Goal: Contribute content: Contribute content

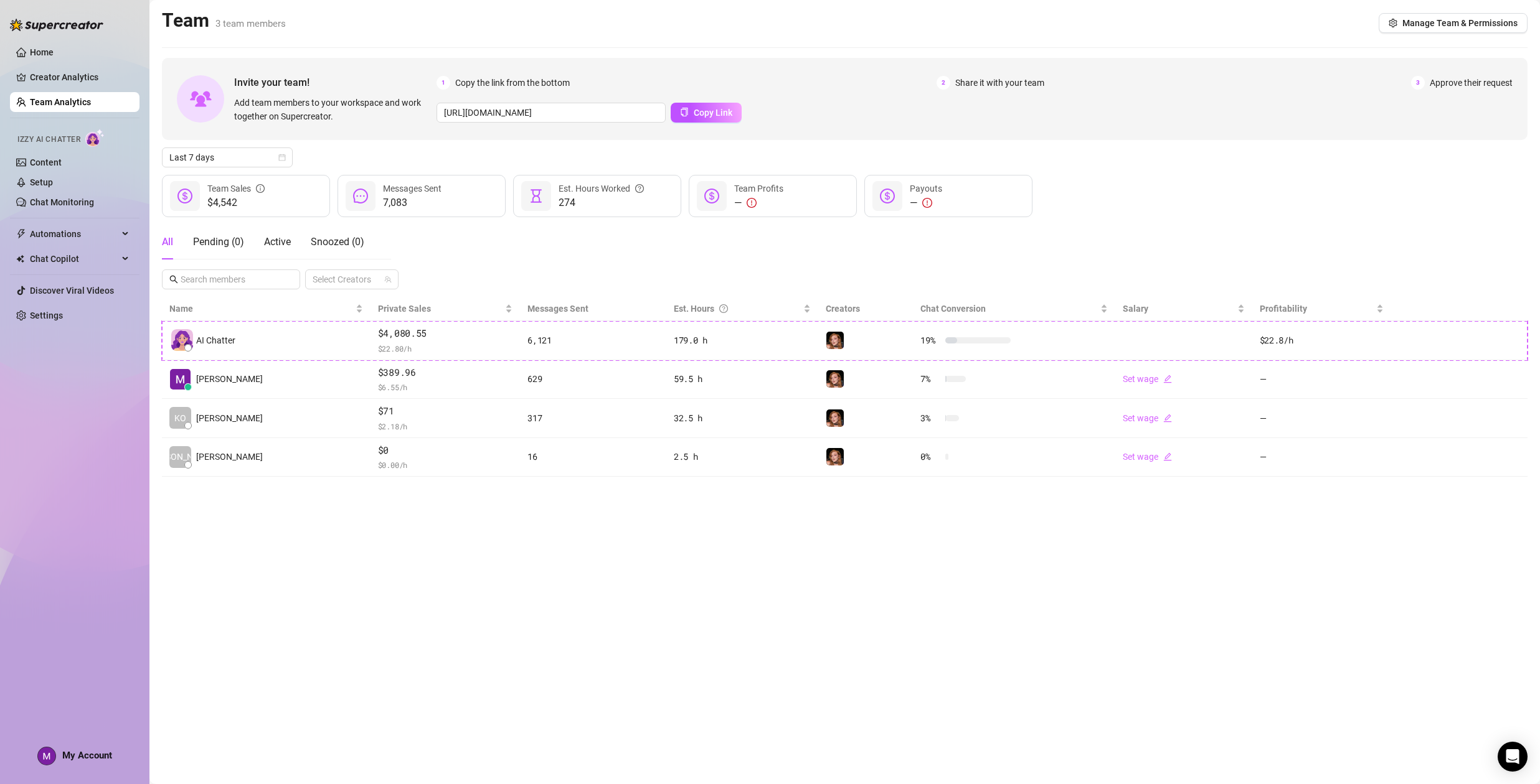
click at [579, 619] on main "Team 3 team members Manage Team & Permissions Invite your team! Add team member…" at bounding box center [844, 392] width 1391 height 784
click at [52, 315] on link "Settings" at bounding box center [46, 316] width 33 height 10
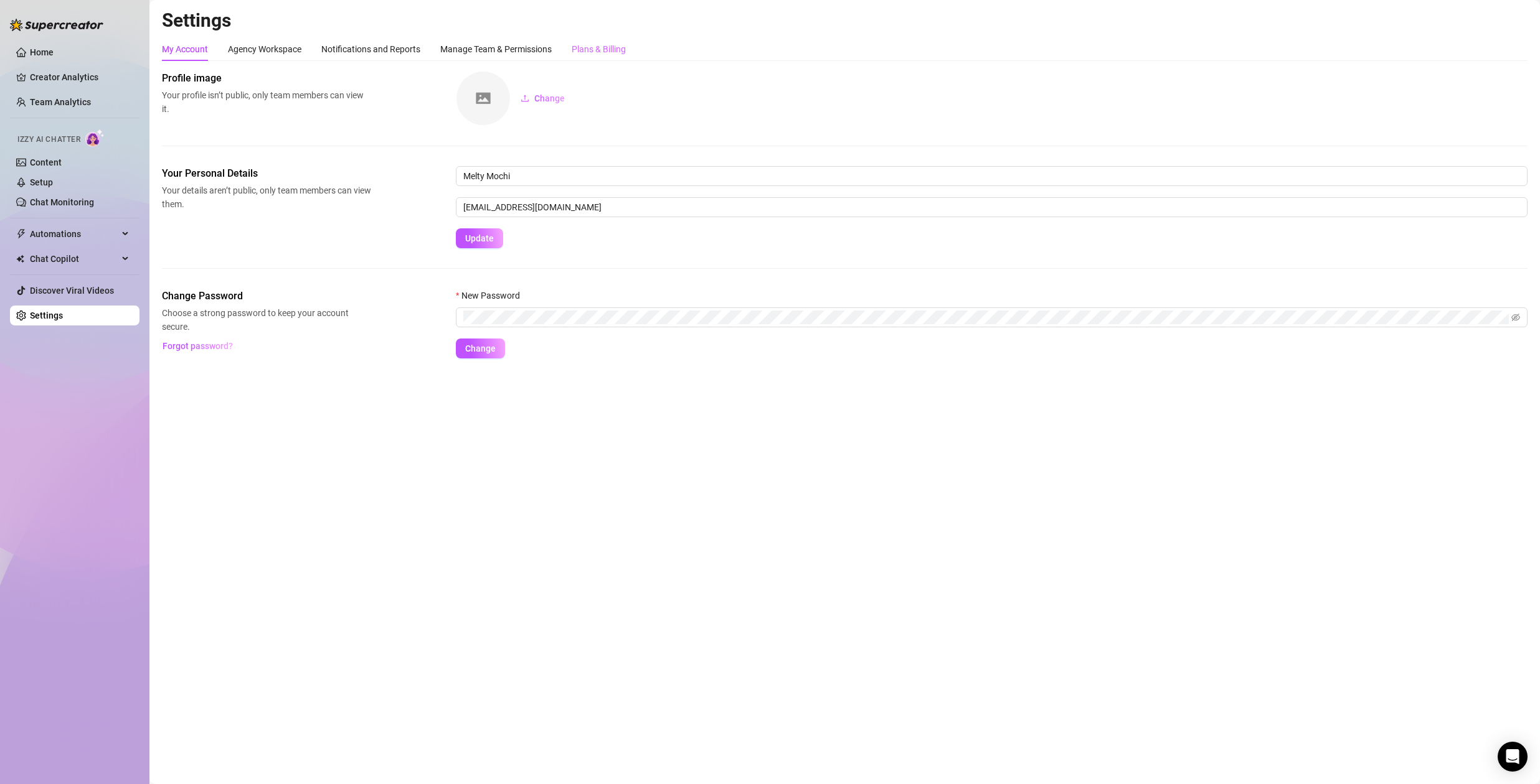
click at [587, 38] on div "Plans & Billing" at bounding box center [598, 50] width 54 height 24
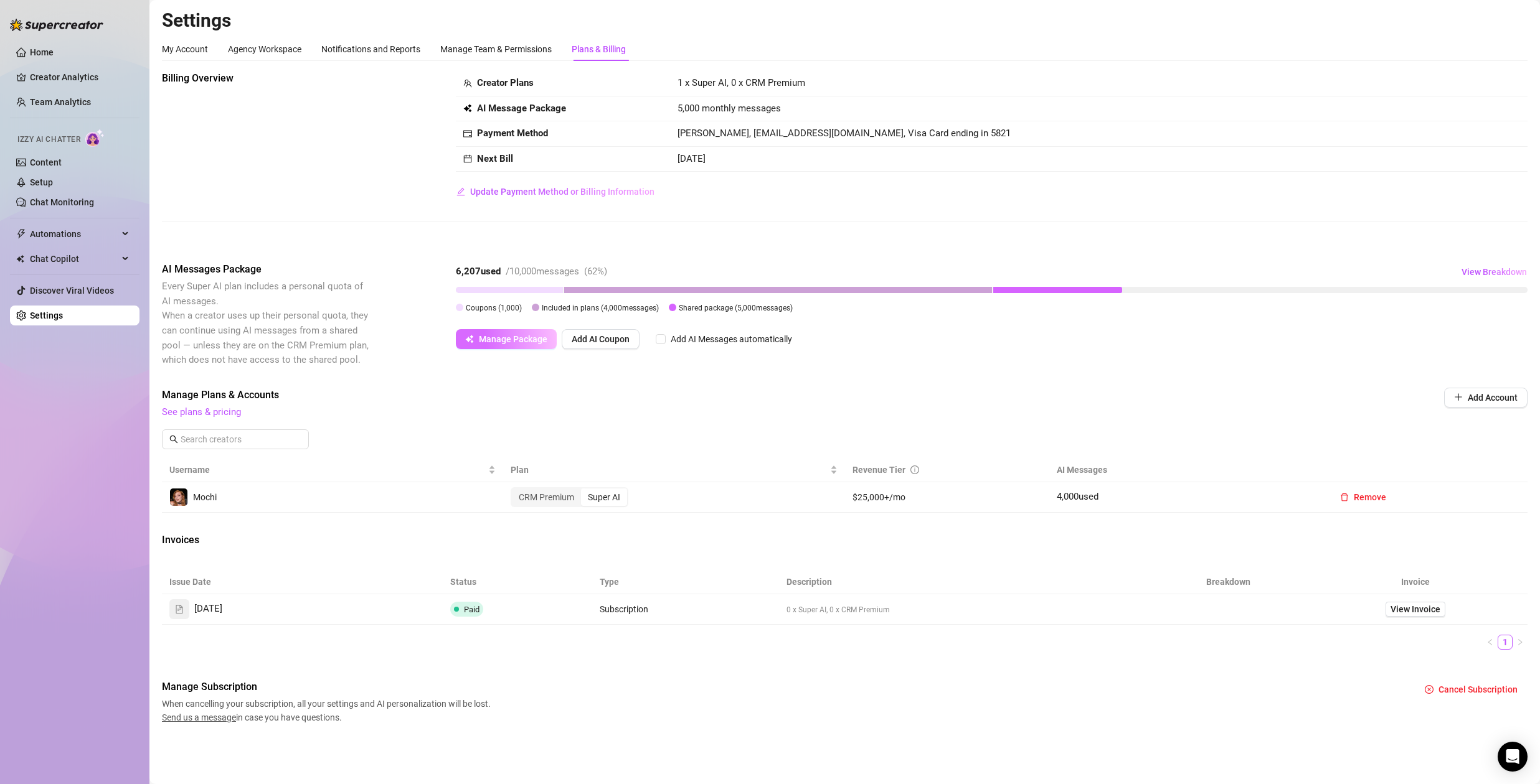
click at [515, 340] on span "Manage Package" at bounding box center [513, 339] width 68 height 10
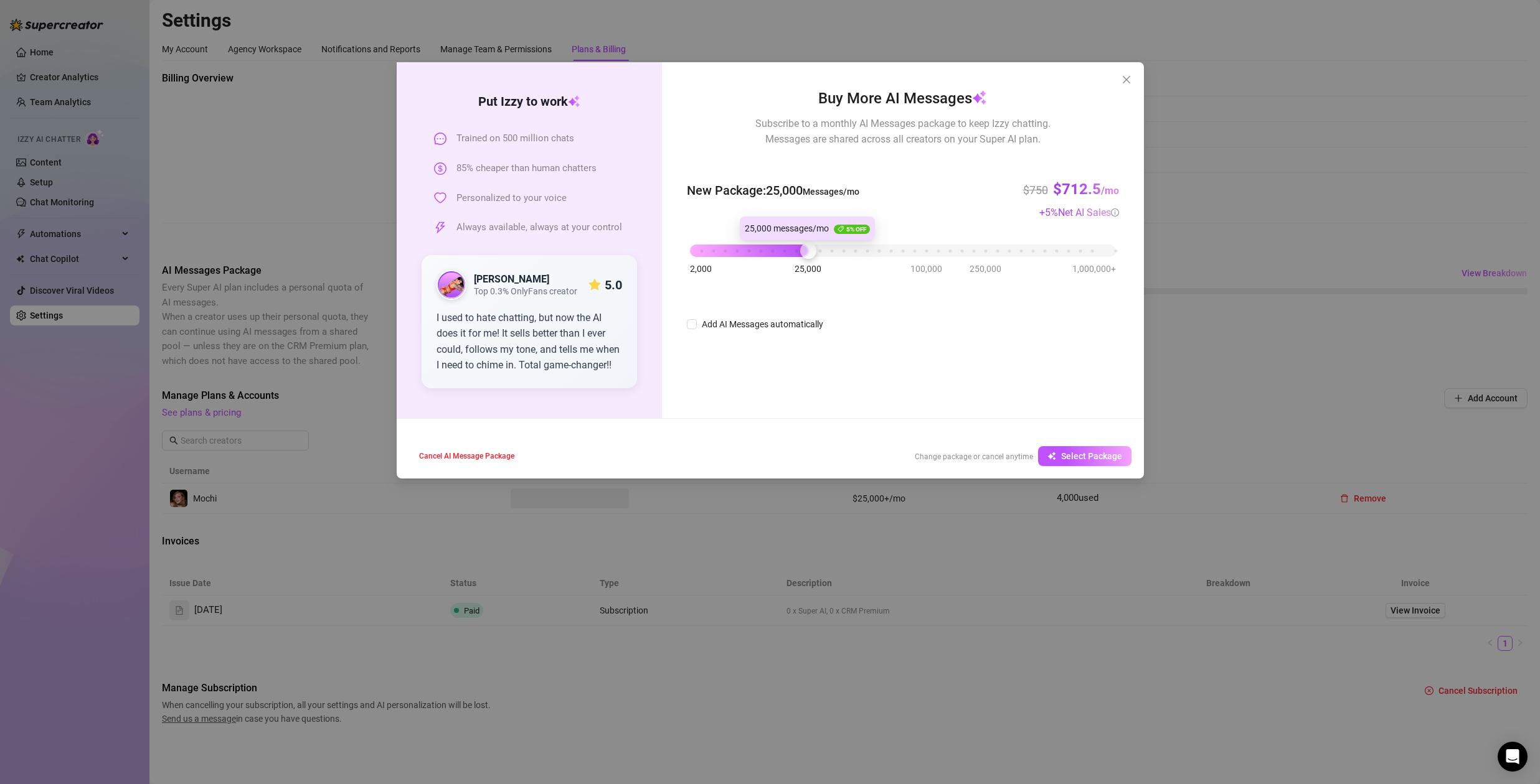
click at [810, 249] on div "2,000 25,000 100,000 250,000 1,000,000+" at bounding box center [903, 246] width 425 height 7
drag, startPoint x: 804, startPoint y: 254, endPoint x: 793, endPoint y: 255, distance: 11.0
click at [793, 255] on div "2,000 25,000 100,000 250,000 1,000,000+" at bounding box center [902, 248] width 432 height 33
click at [153, 146] on div "Put Izzy to work Trained on 500 million chats 85% cheaper than human chatters P…" at bounding box center [770, 392] width 1540 height 784
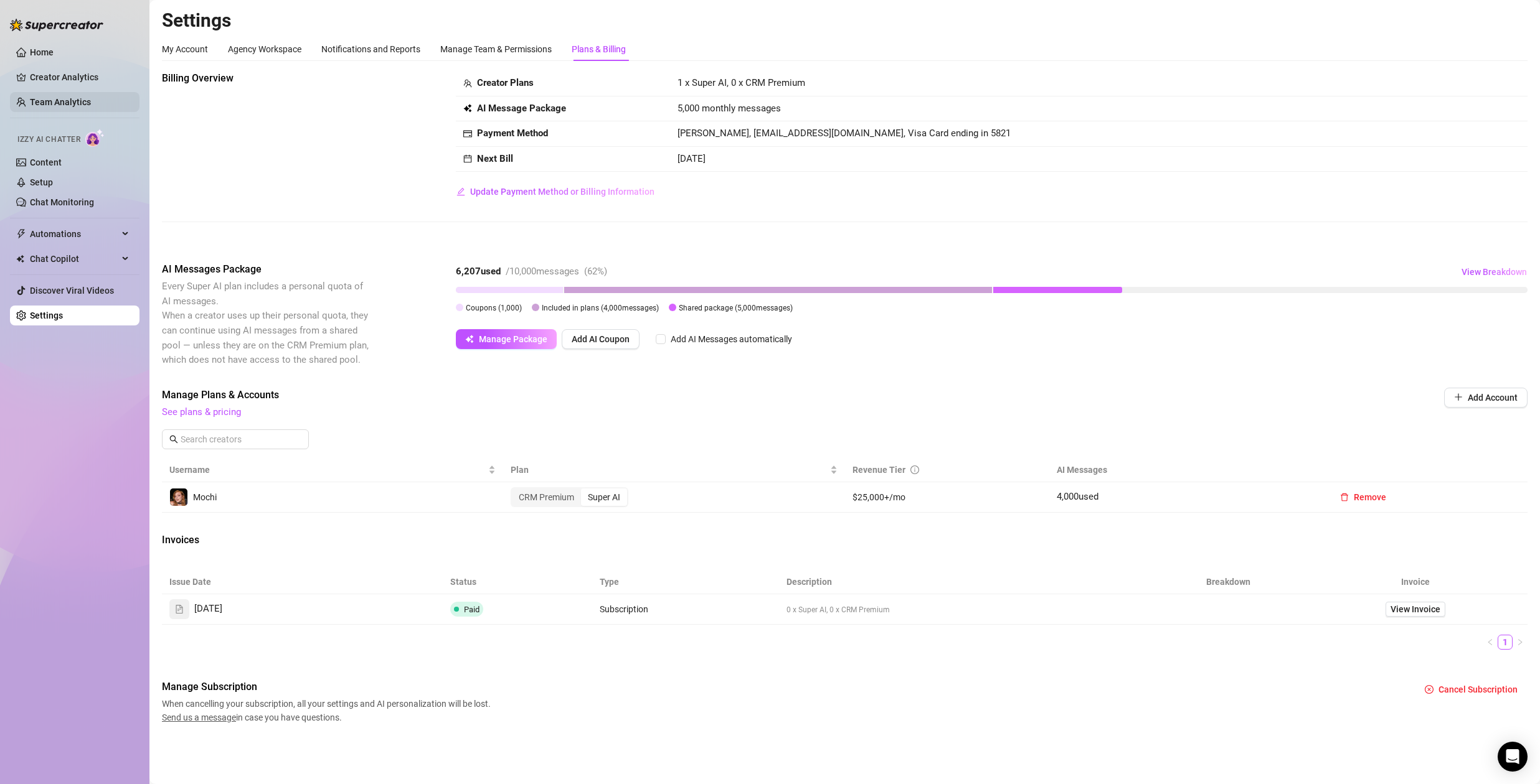
click at [45, 101] on link "Team Analytics" at bounding box center [60, 102] width 61 height 10
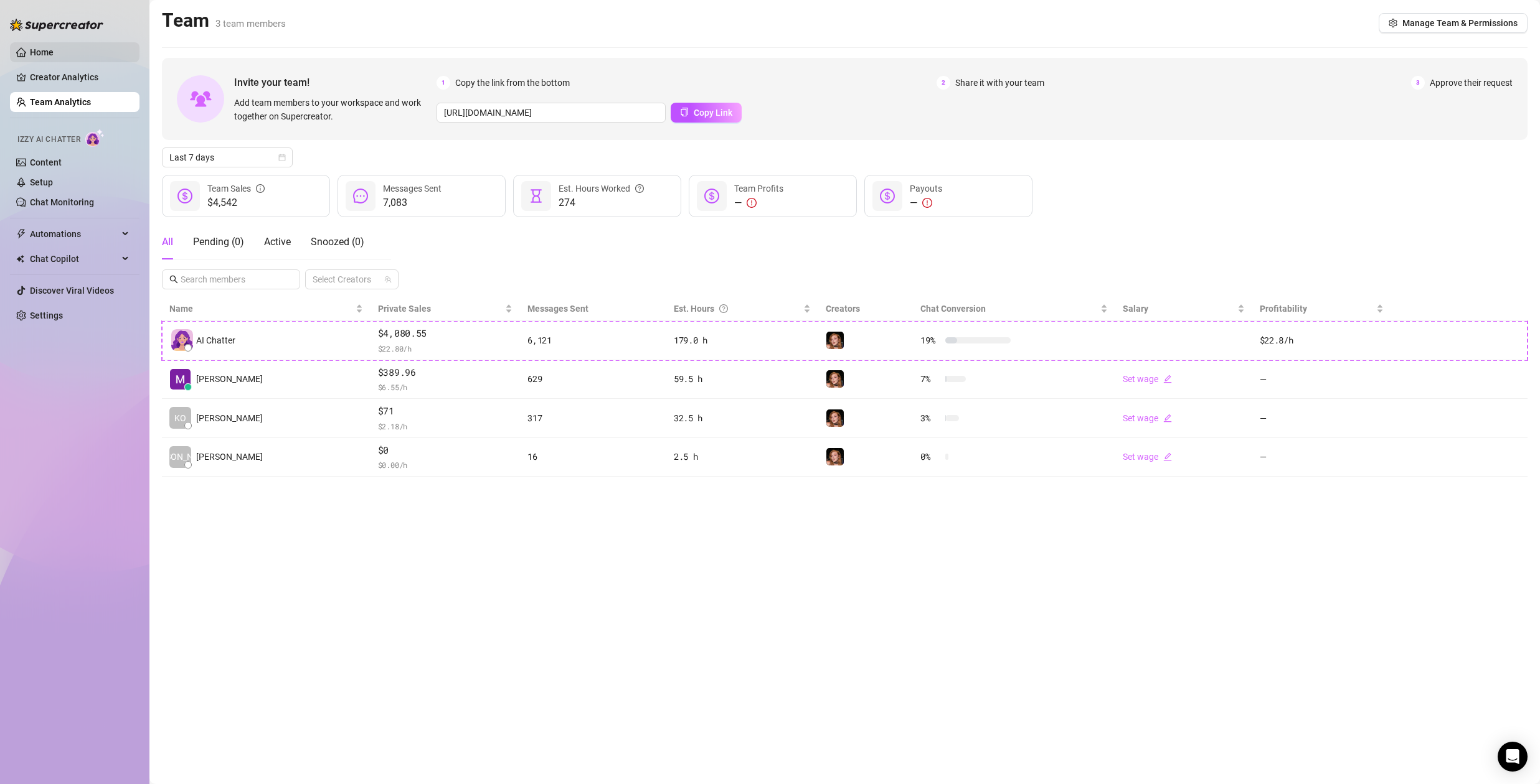
click at [43, 51] on link "Home" at bounding box center [41, 52] width 24 height 10
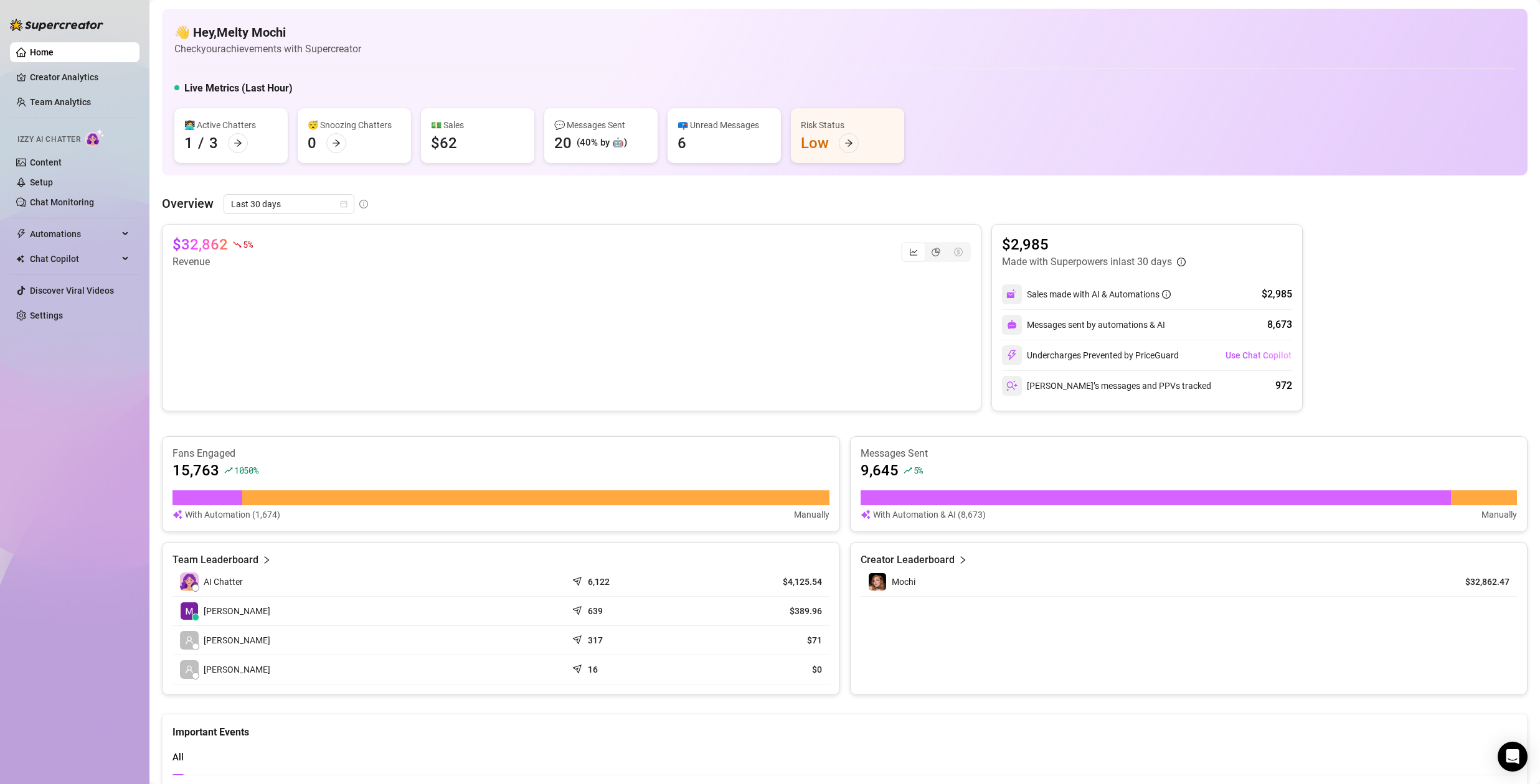
click at [43, 89] on ul "Home Creator Analytics Team Analytics Izzy AI Chatter Content Setup Chat Monito…" at bounding box center [75, 184] width 130 height 294
click at [47, 102] on link "Team Analytics" at bounding box center [60, 102] width 61 height 10
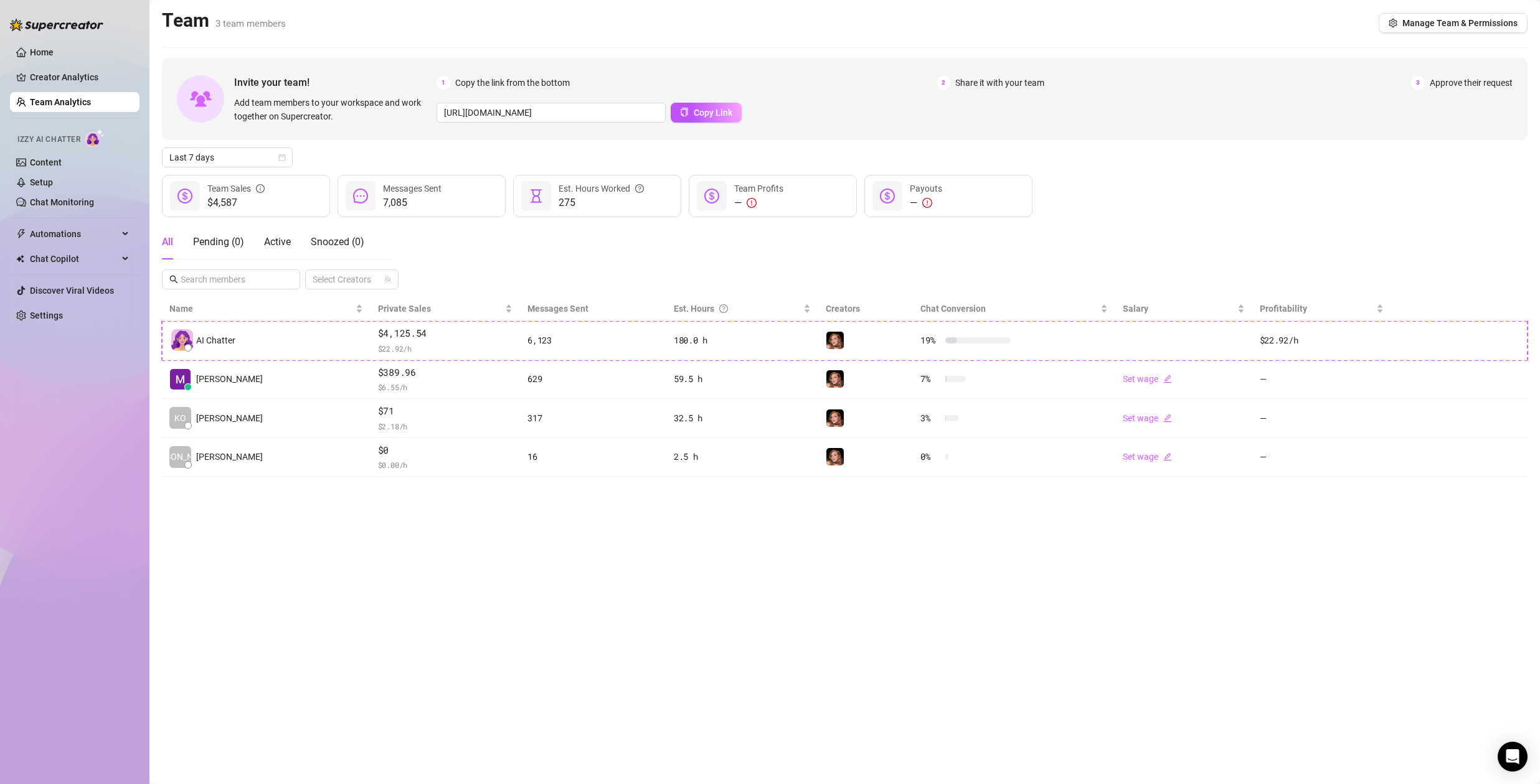
click at [483, 690] on main "Team 3 team members Manage Team & Permissions Invite your team! Add team member…" at bounding box center [844, 392] width 1391 height 784
click at [61, 164] on link "Content" at bounding box center [45, 162] width 32 height 10
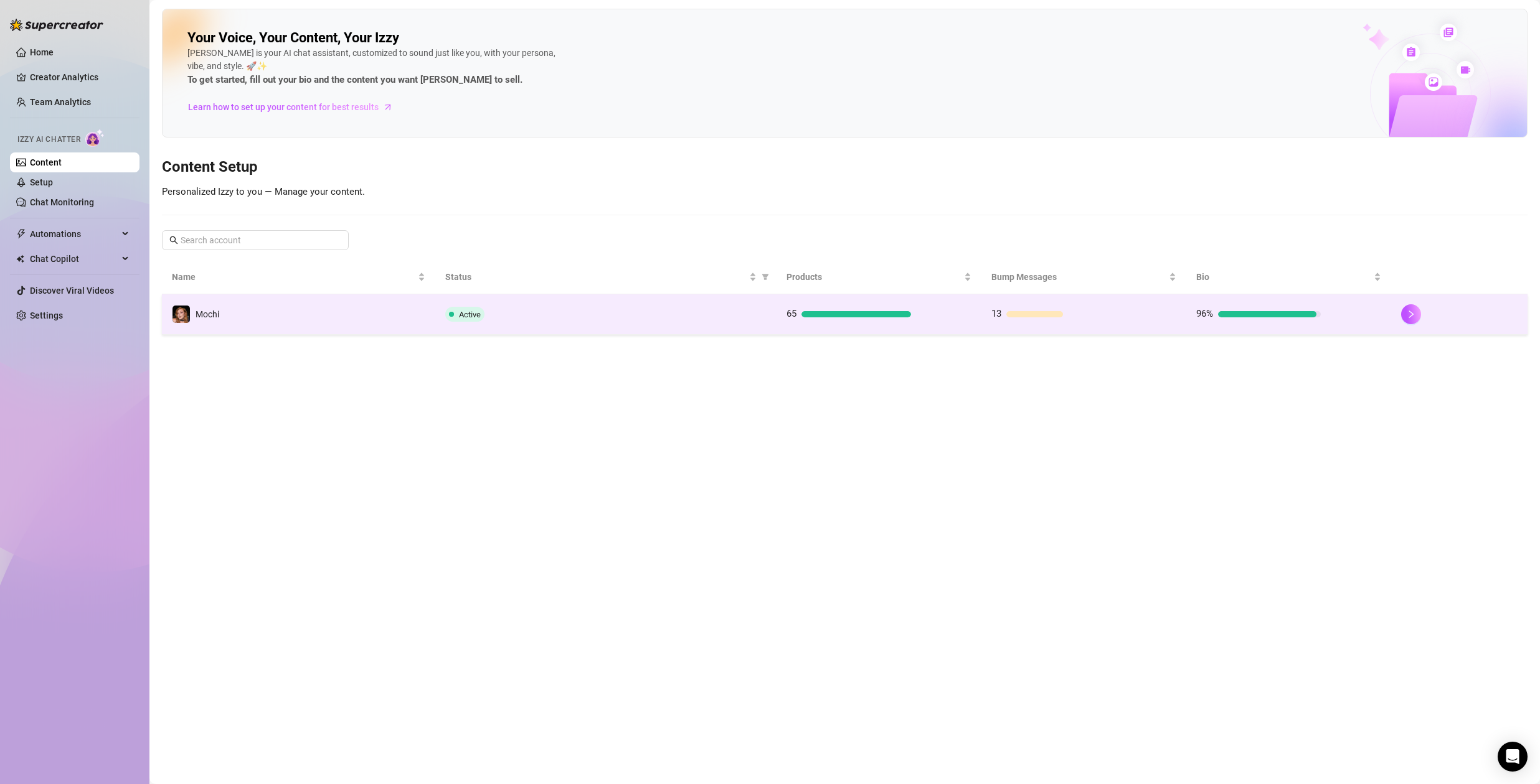
click at [962, 315] on div "65" at bounding box center [879, 315] width 185 height 15
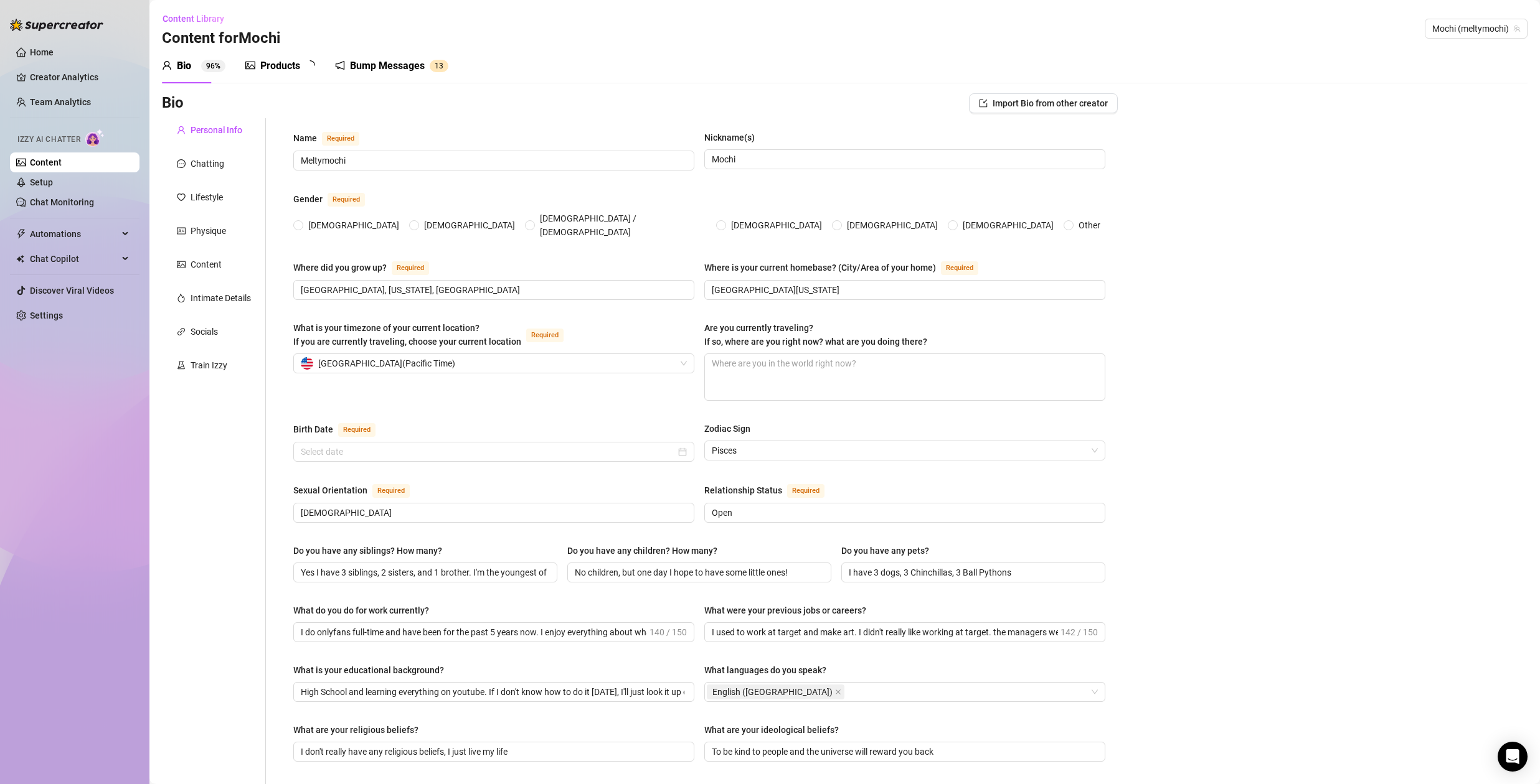
radio input "true"
type input "February 23rd, 2000"
click at [282, 66] on div "Products" at bounding box center [280, 66] width 40 height 15
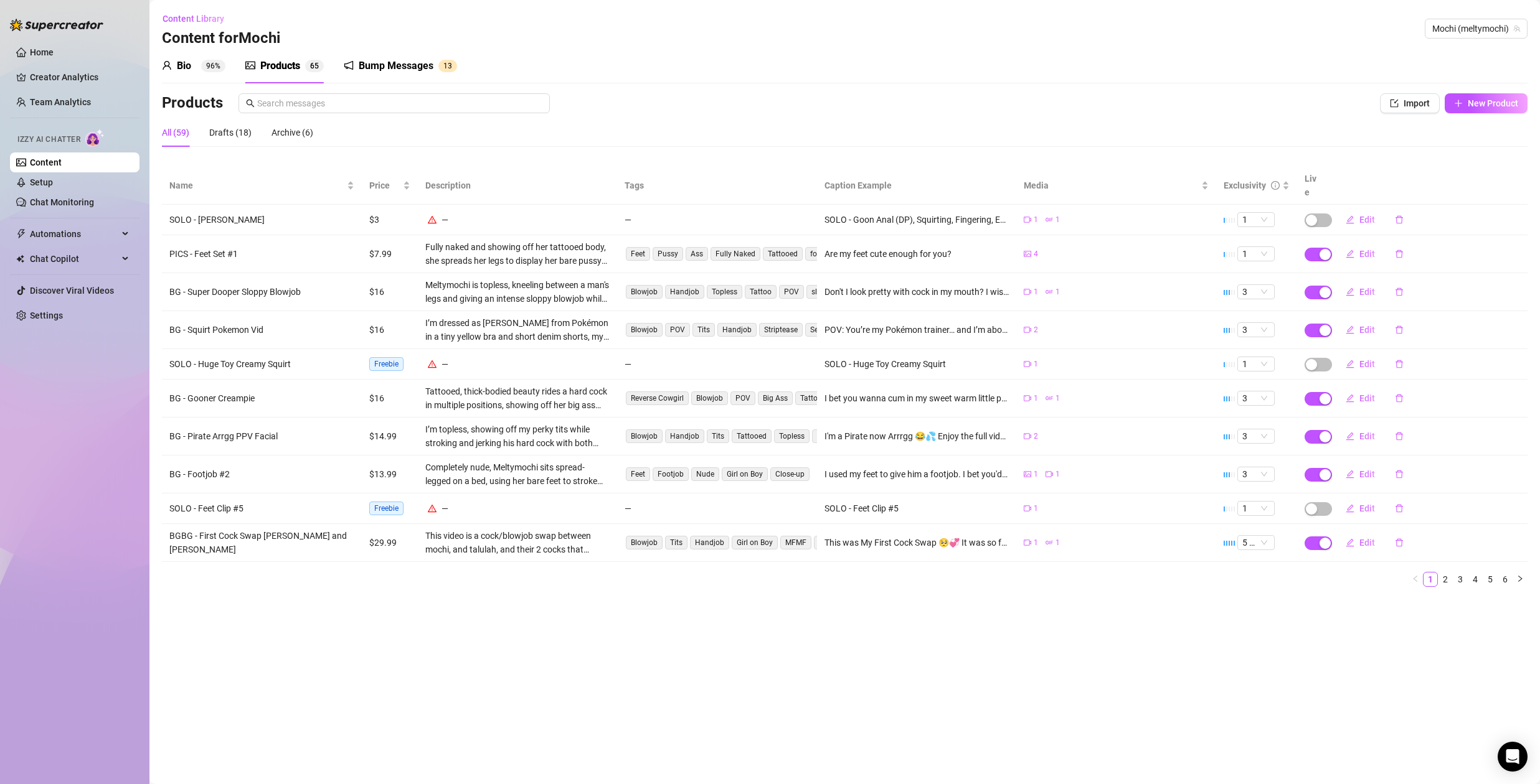
click at [188, 64] on div "Bio" at bounding box center [184, 66] width 15 height 15
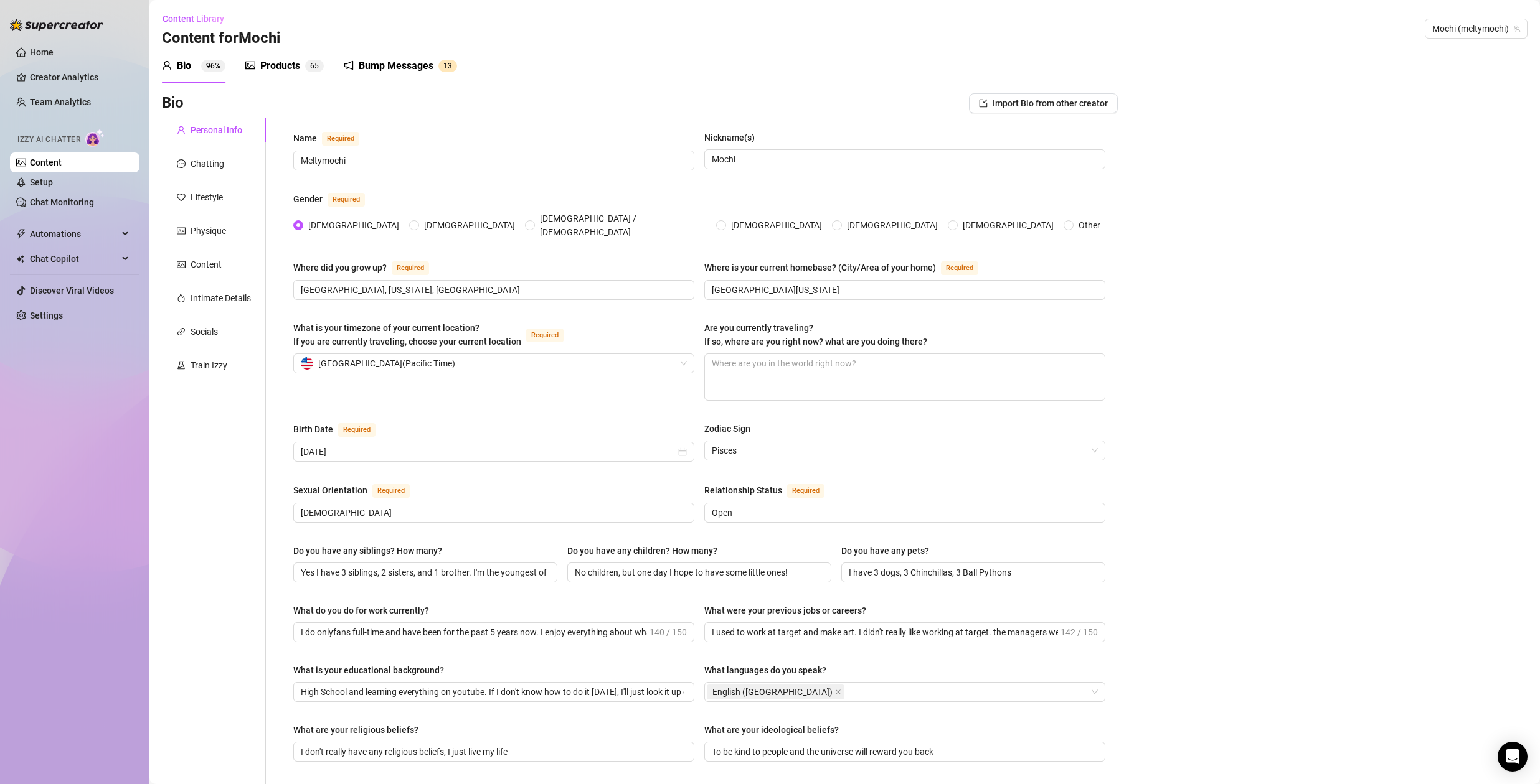
click at [297, 70] on div "Products" at bounding box center [280, 66] width 40 height 15
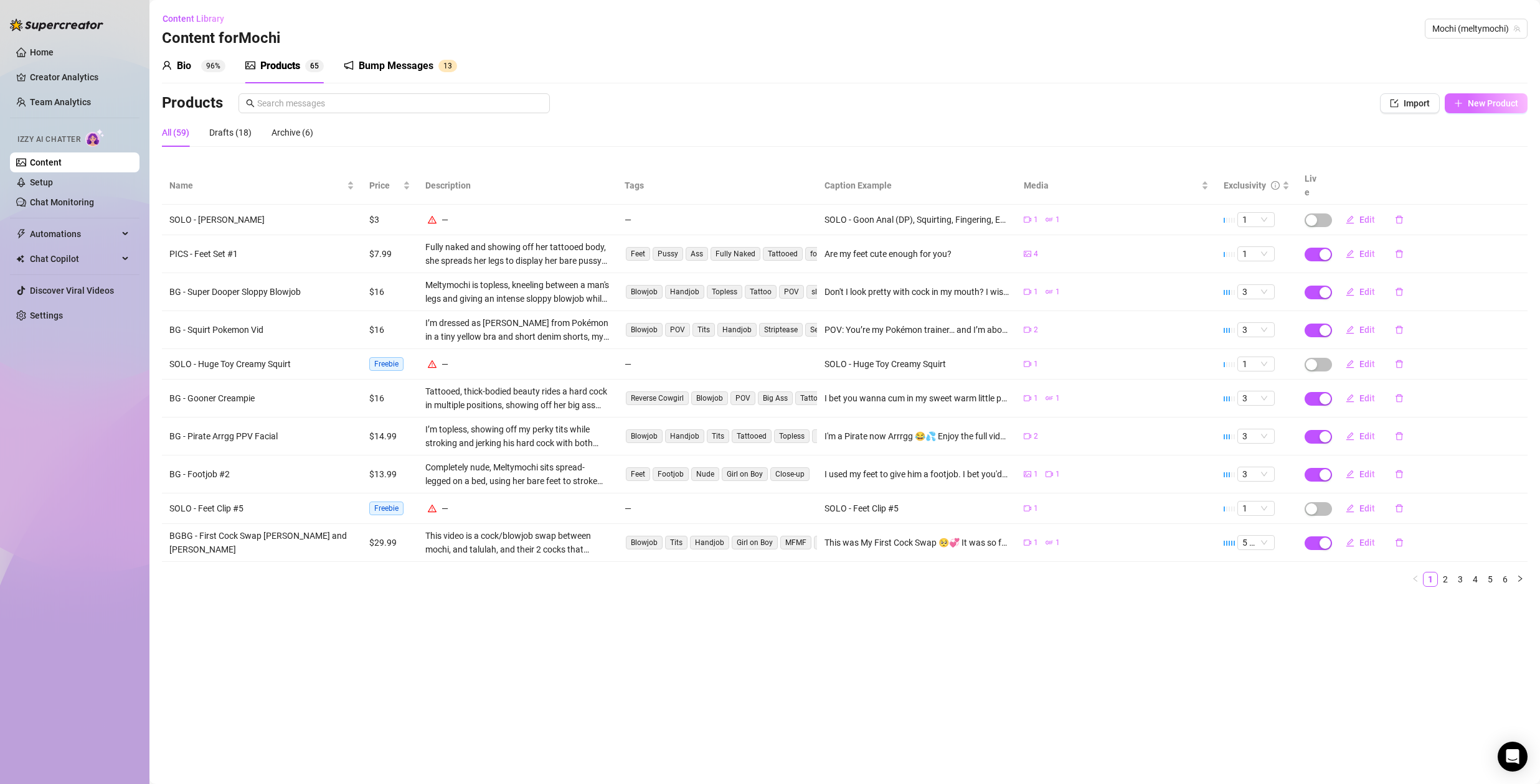
click at [1499, 103] on span "New Product" at bounding box center [1493, 103] width 51 height 10
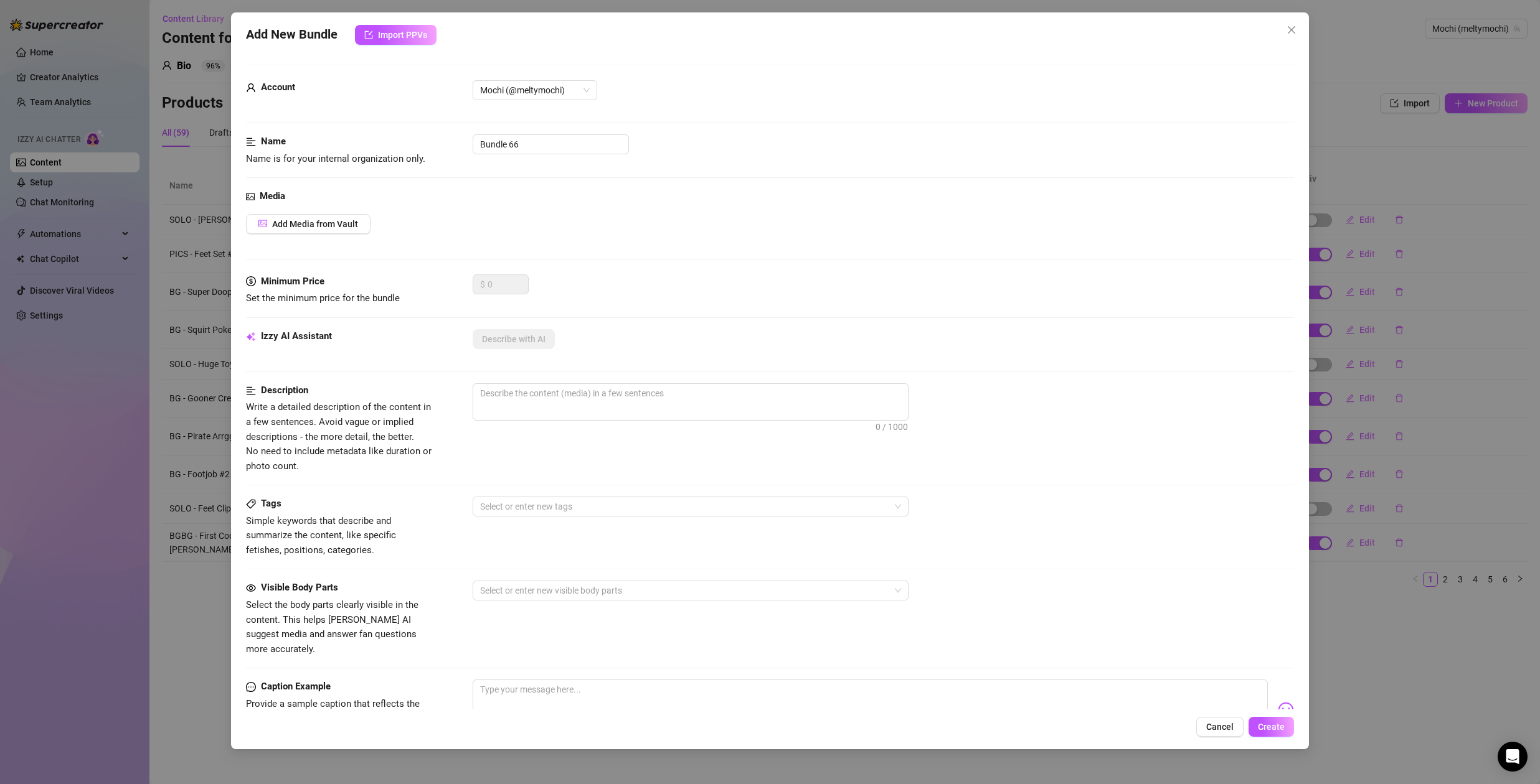
drag, startPoint x: 1204, startPoint y: 727, endPoint x: 1209, endPoint y: 720, distance: 8.6
click at [1205, 726] on button "Cancel" at bounding box center [1220, 727] width 47 height 20
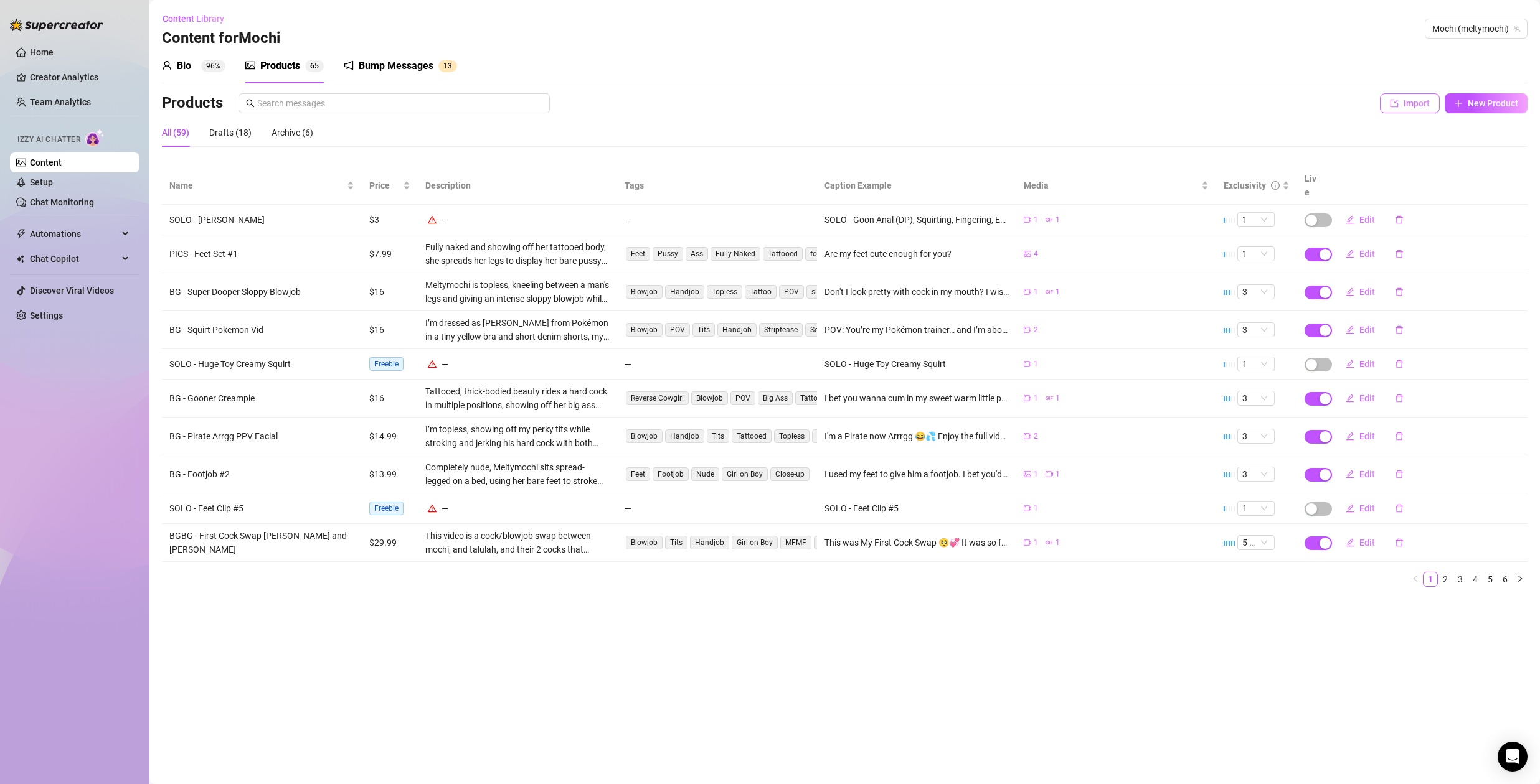
click at [1401, 99] on button "Import" at bounding box center [1409, 103] width 60 height 20
type textarea "Type your message here..."
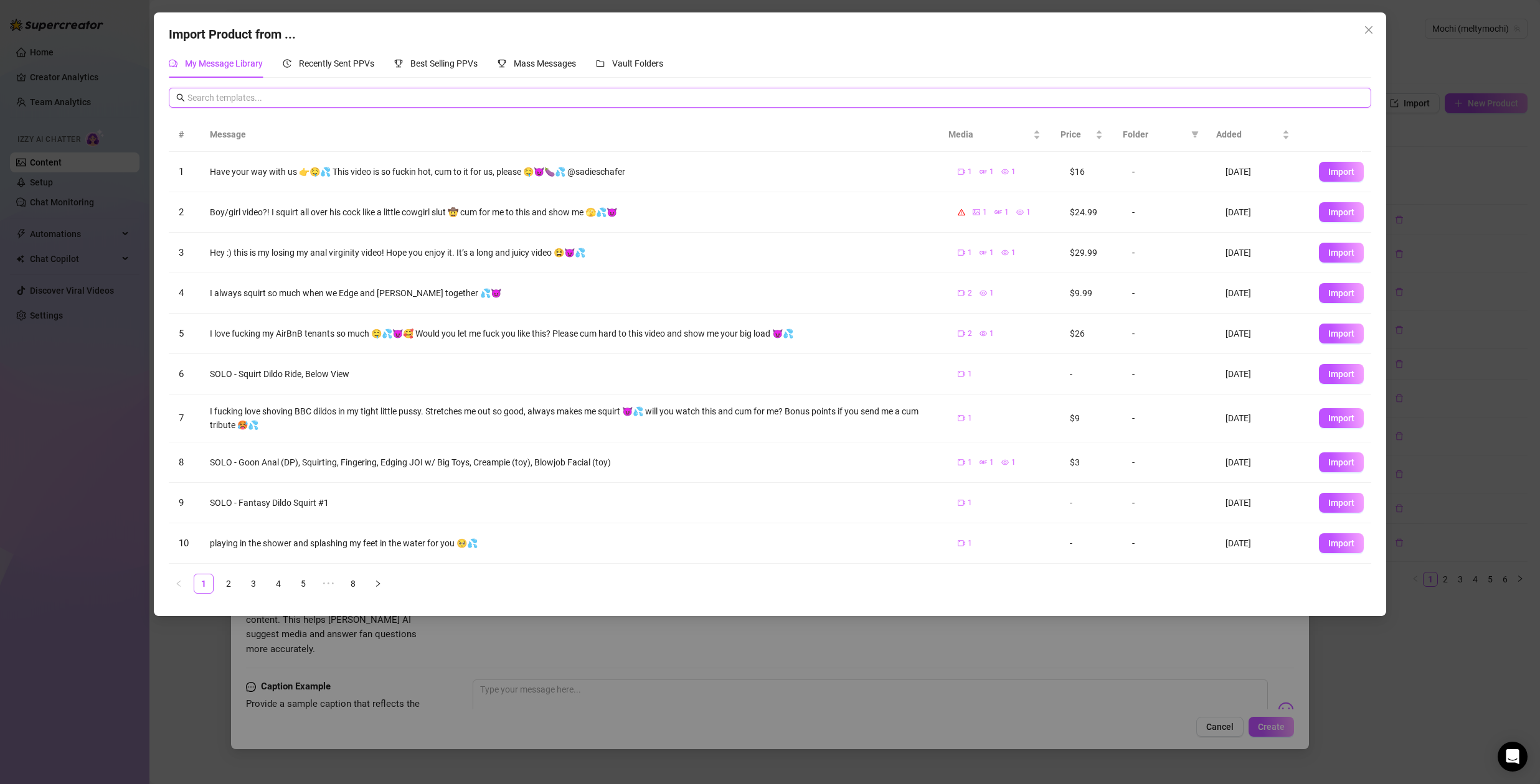
click at [500, 98] on input "text" at bounding box center [775, 98] width 1175 height 14
type input "neko"
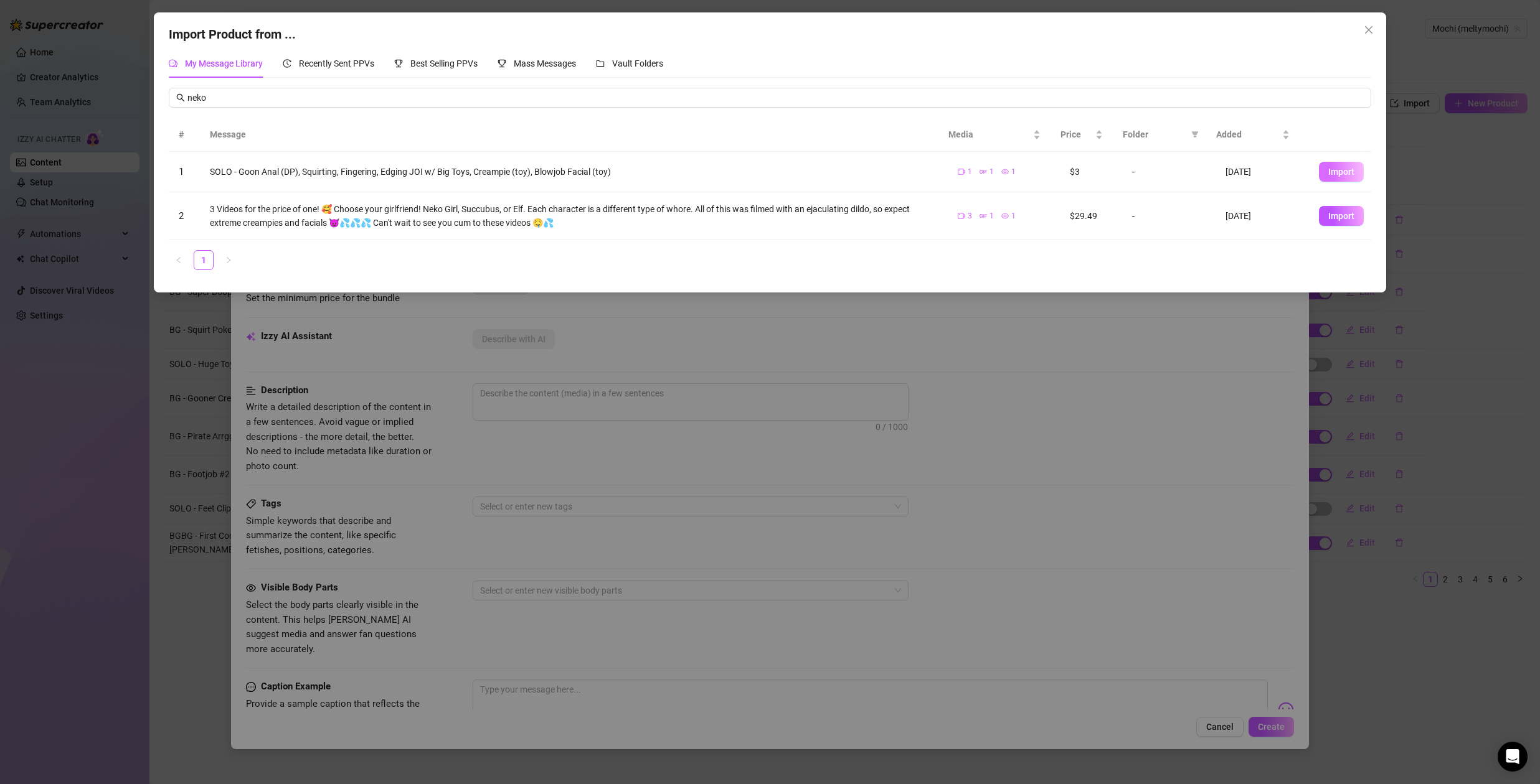
click at [1339, 171] on span "Import" at bounding box center [1341, 171] width 26 height 10
type textarea "SOLO - Goon Anal (DP), Squirting, Fingering, Edging JOI w/ Big Toys, Creampie (…"
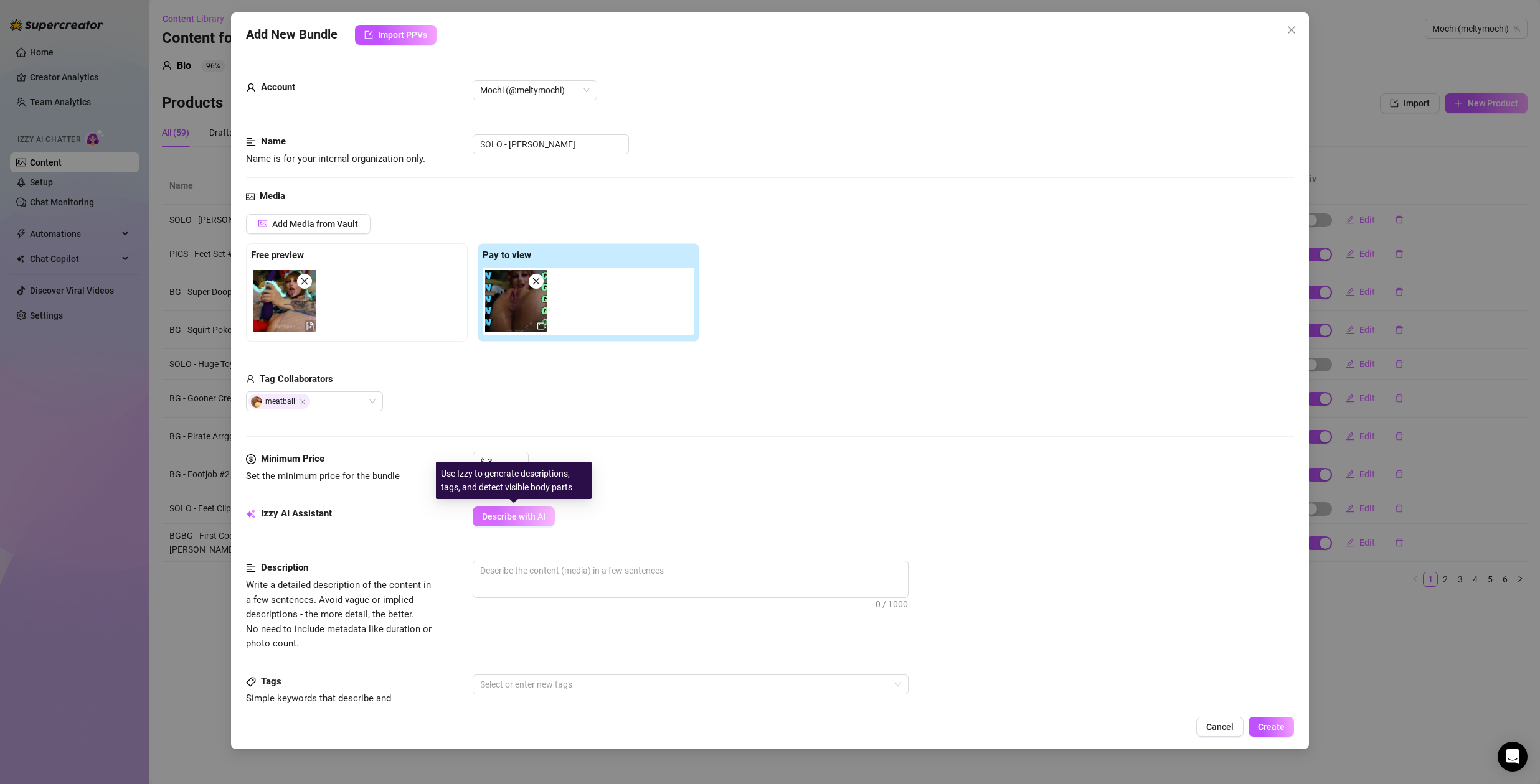
click at [518, 521] on span "Describe with AI" at bounding box center [514, 516] width 64 height 10
click at [496, 461] on input "3" at bounding box center [508, 462] width 41 height 18
type input "100"
click at [539, 387] on div "Tag Collaborators meatball" at bounding box center [472, 392] width 454 height 40
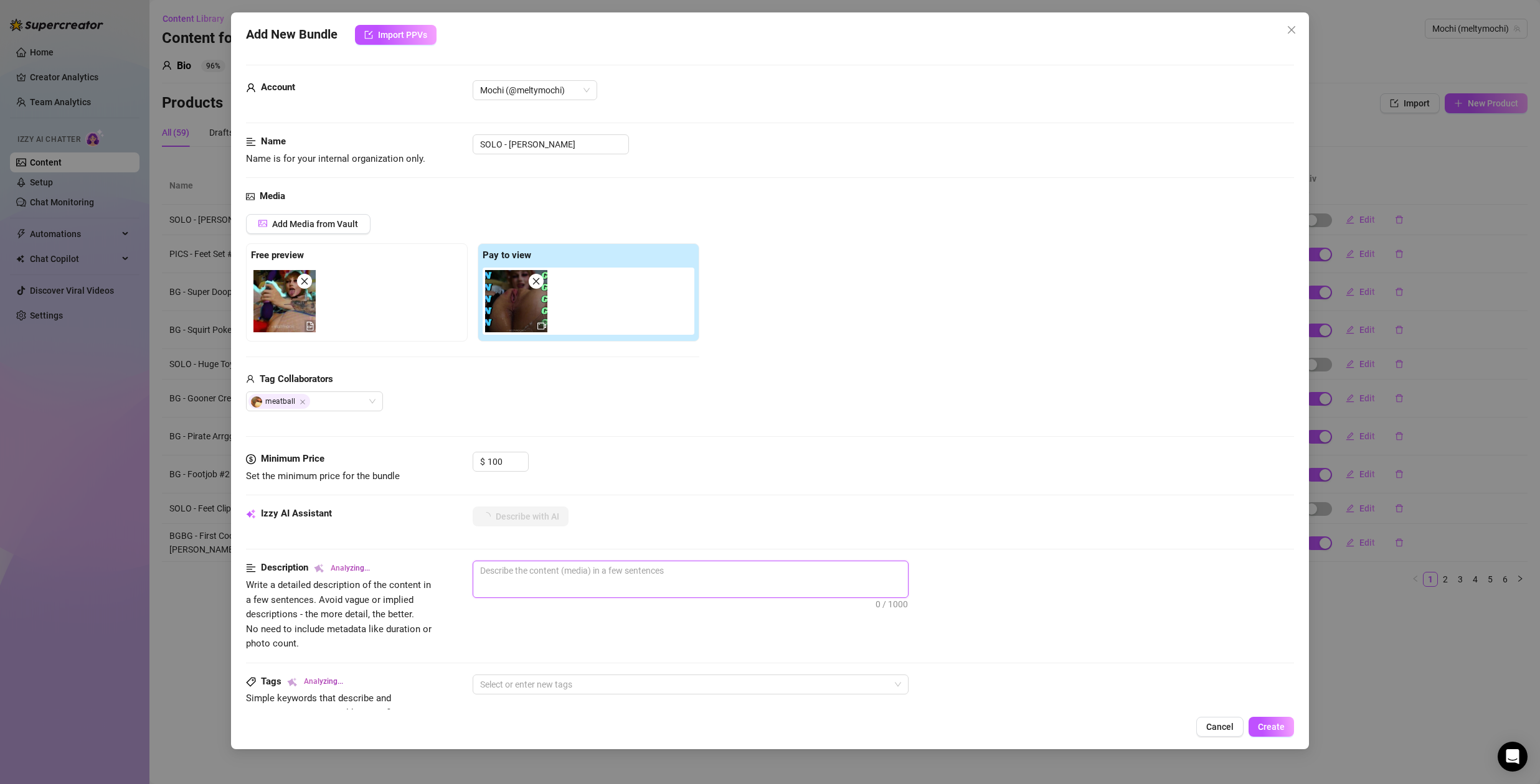
click at [538, 573] on textarea at bounding box center [690, 571] width 434 height 18
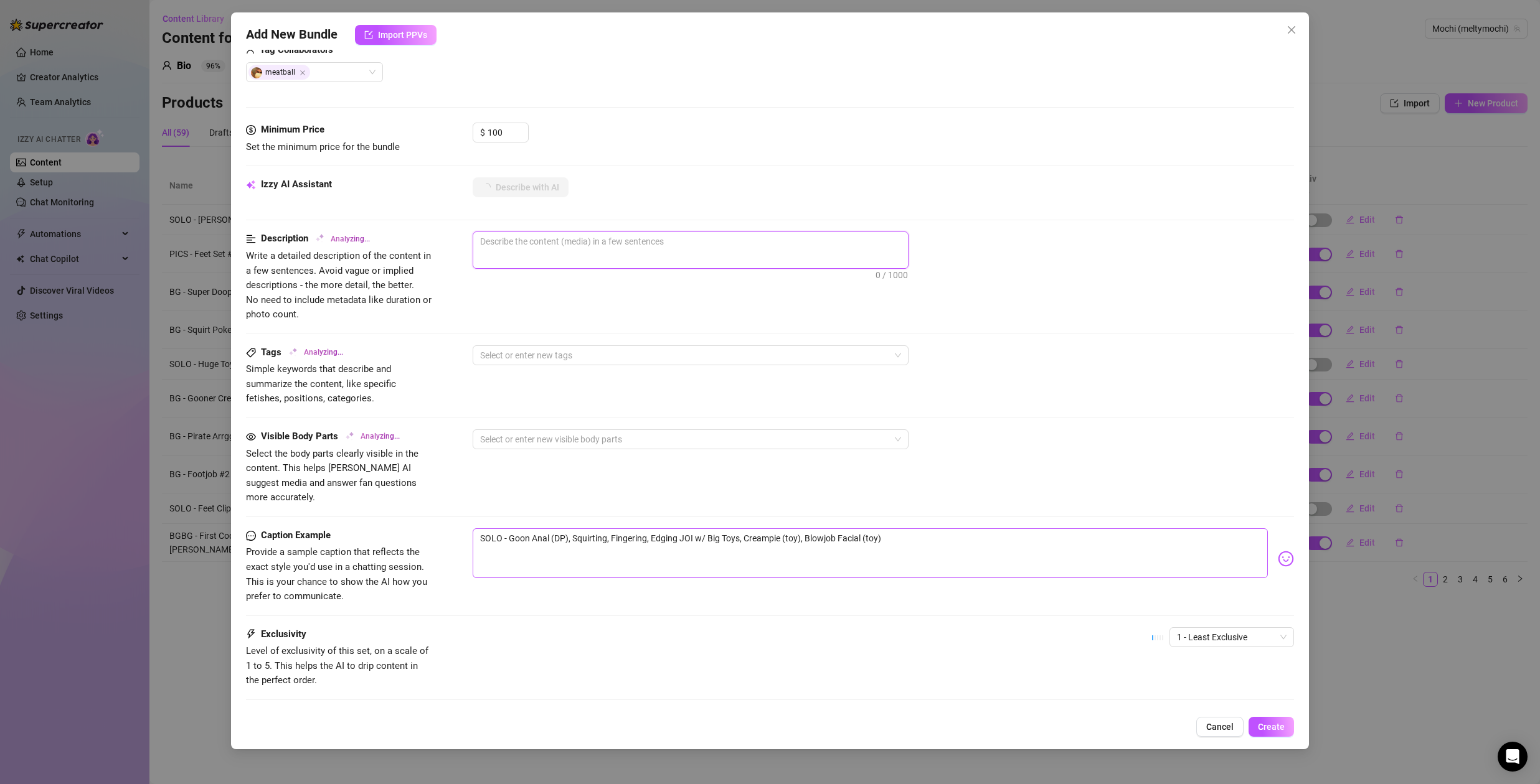
scroll to position [386, 0]
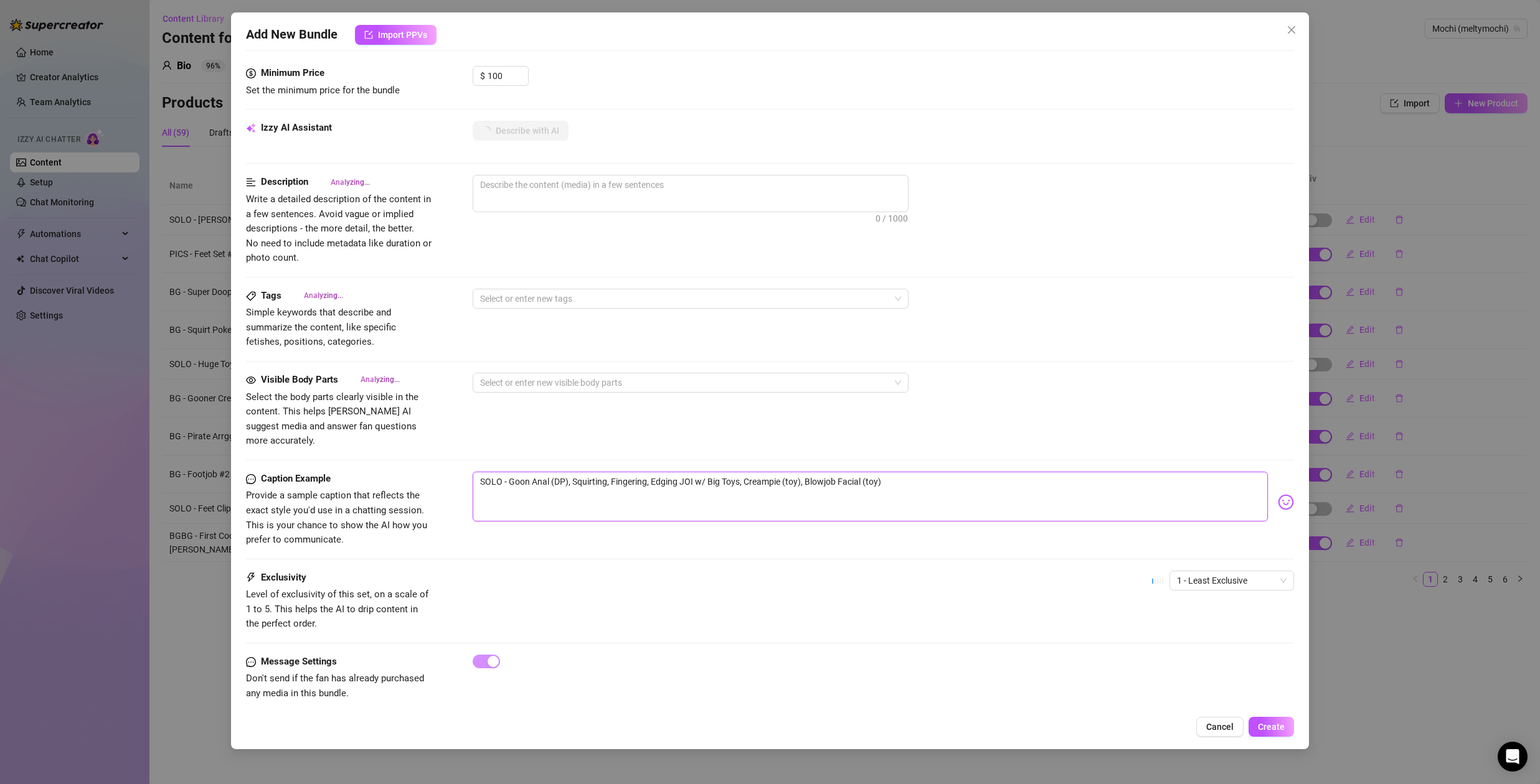
drag, startPoint x: 572, startPoint y: 468, endPoint x: 438, endPoint y: 465, distance: 134.0
click at [438, 472] on div "Caption Example Provide a sample caption that reflects the exact style you'd us…" at bounding box center [770, 510] width 1048 height 76
type textarea "TSquirting, Fingering, Edging JOI w/ Big Toys, Creampie (toy), Blowjob Facial (…"
type textarea "ThSquirting, Fingering, Edging JOI w/ Big Toys, Creampie (toy), Blowjob Facial …"
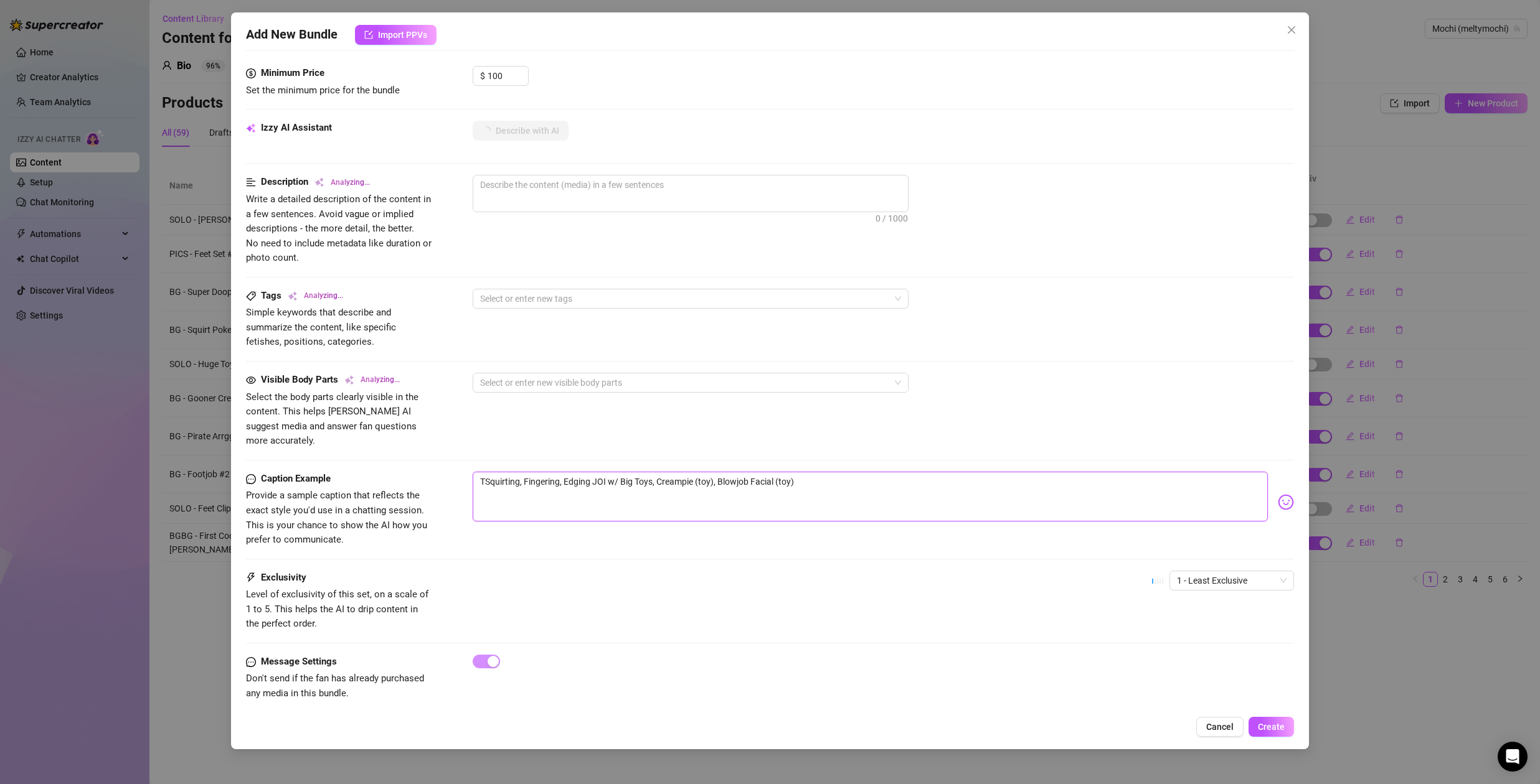
type textarea "ThSquirting, Fingering, Edging JOI w/ Big Toys, Creampie (toy), Blowjob Facial …"
type textarea "TheSquirting, Fingering, Edging JOI w/ Big Toys, Creampie (toy), Blowjob Facial…"
type textarea "The Squirting, Fingering, Edging JOI w/ Big Toys, Creampie (toy), Blowjob Facia…"
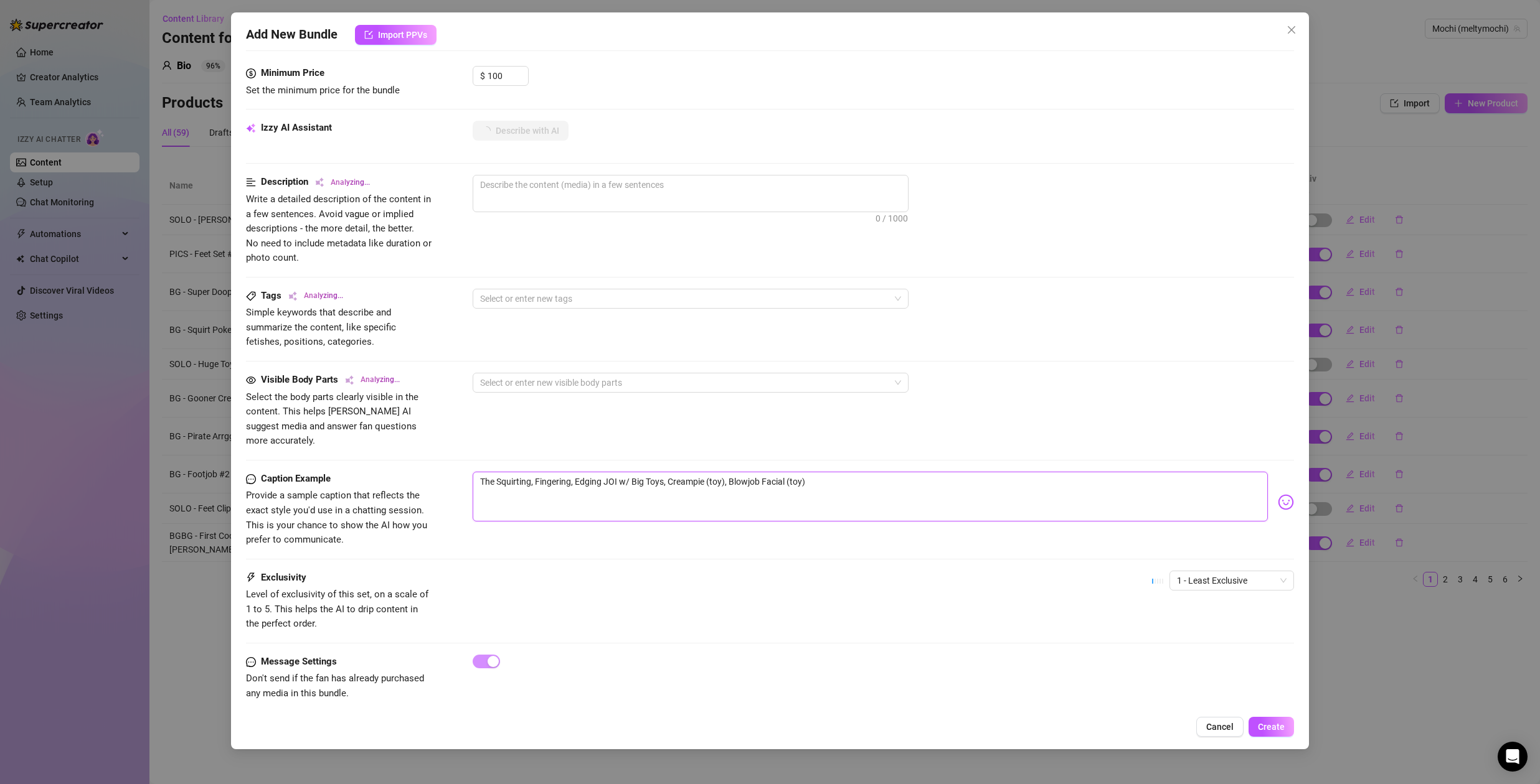
type textarea "The uSquirting, Fingering, Edging JOI w/ Big Toys, Creampie (toy), Blowjob Faci…"
type textarea "The ulSquirting, Fingering, Edging JOI w/ Big Toys, Creampie (toy), Blowjob Fac…"
type textarea "The ultSquirting, Fingering, Edging JOI w/ Big Toys, Creampie (toy), Blowjob Fa…"
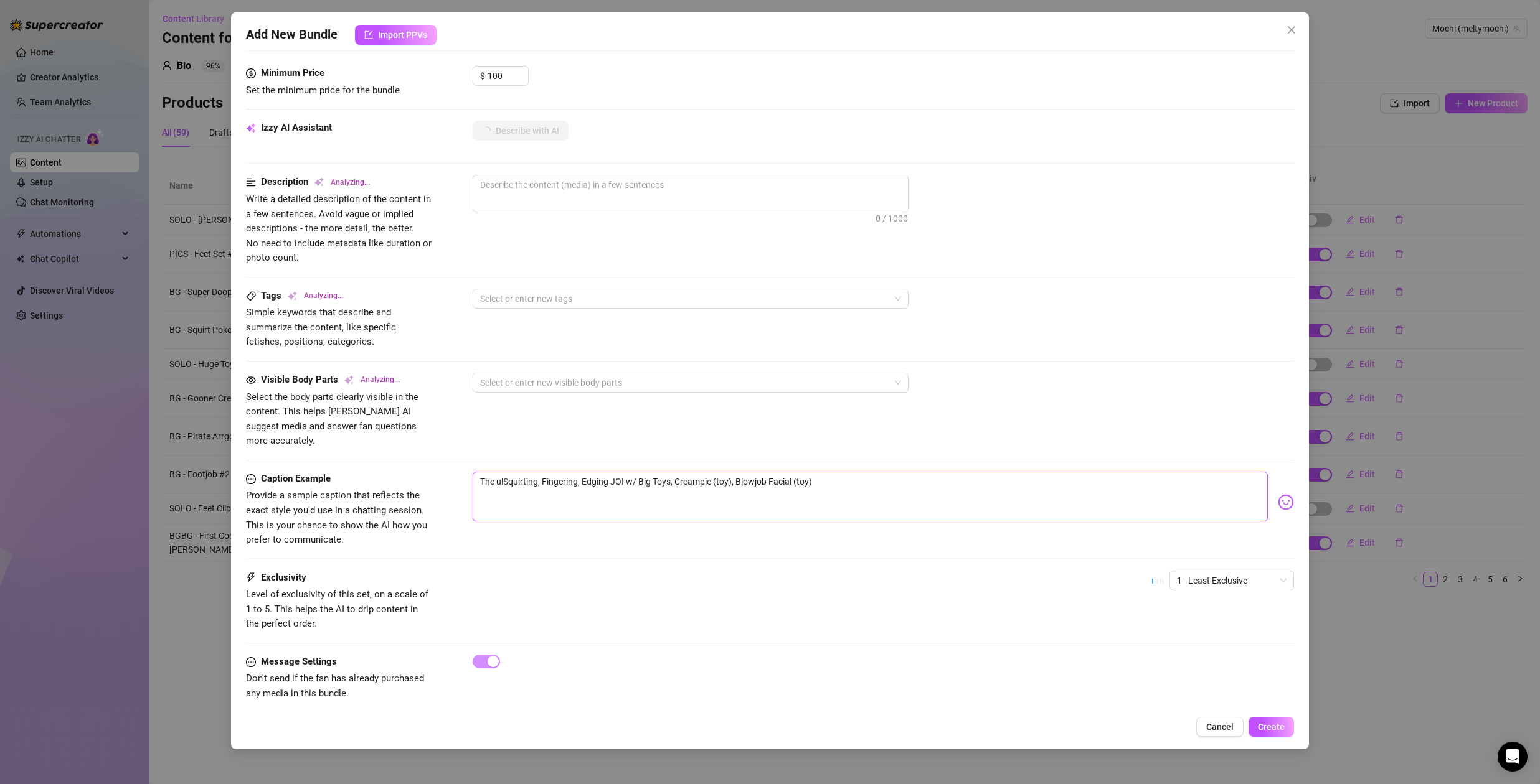
type textarea "The ultSquirting, Fingering, Edging JOI w/ Big Toys, Creampie (toy), Blowjob Fa…"
type textarea "The ultiSquirting, Fingering, Edging JOI w/ Big Toys, Creampie (toy), Blowjob F…"
type textarea "The ultimSquirting, Fingering, Edging JOI w/ Big Toys, Creampie (toy), Blowjob …"
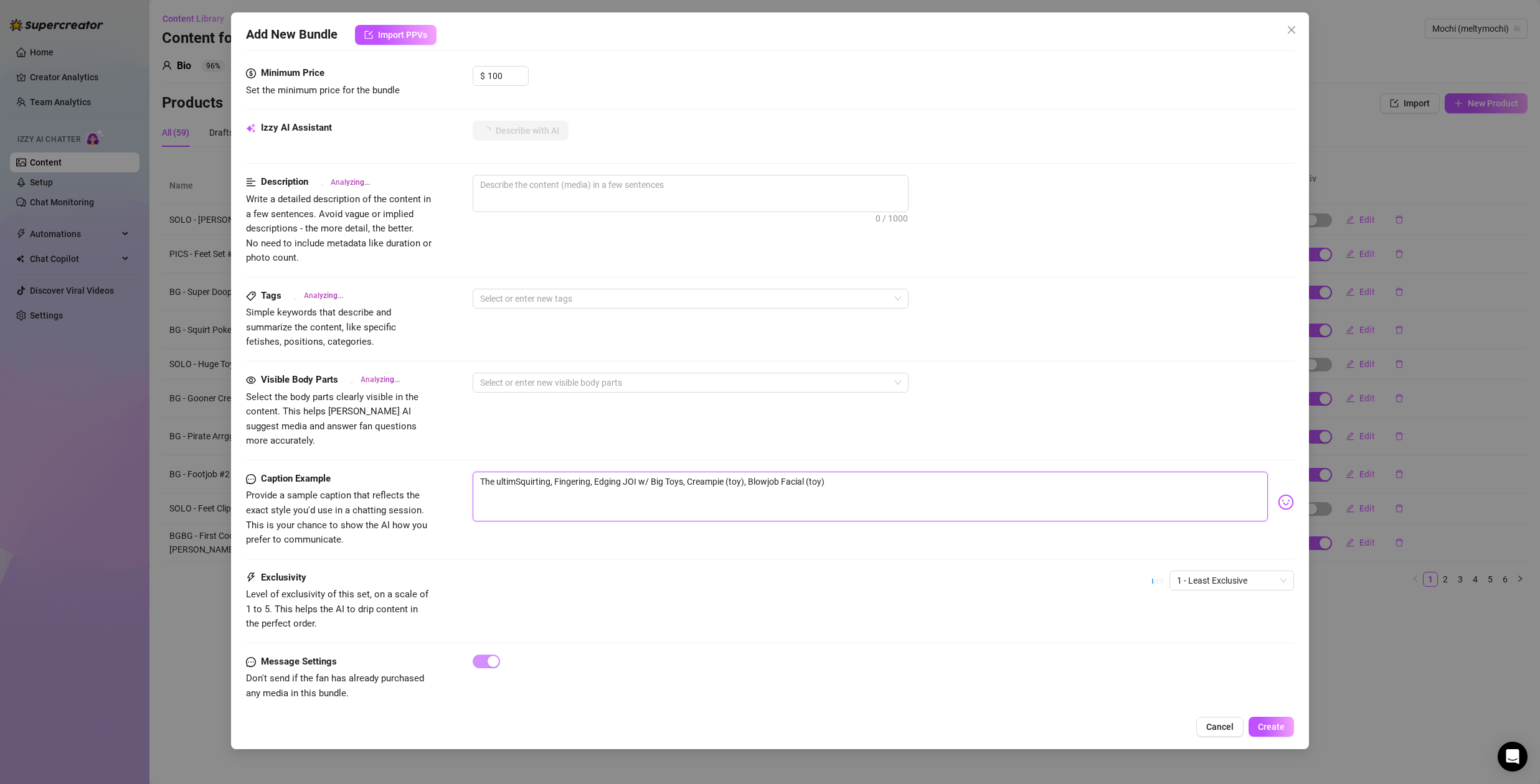
type textarea "The ultimaSquirting, Fingering, Edging JOI w/ Big Toys, Creampie (toy), Blowjob…"
type textarea "The ultimatSquirting, Fingering, Edging JOI w/ Big Toys, Creampie (toy), Blowjo…"
type textarea "The ultimateSquirting, Fingering, Edging JOI w/ Big Toys, Creampie (toy), Blowj…"
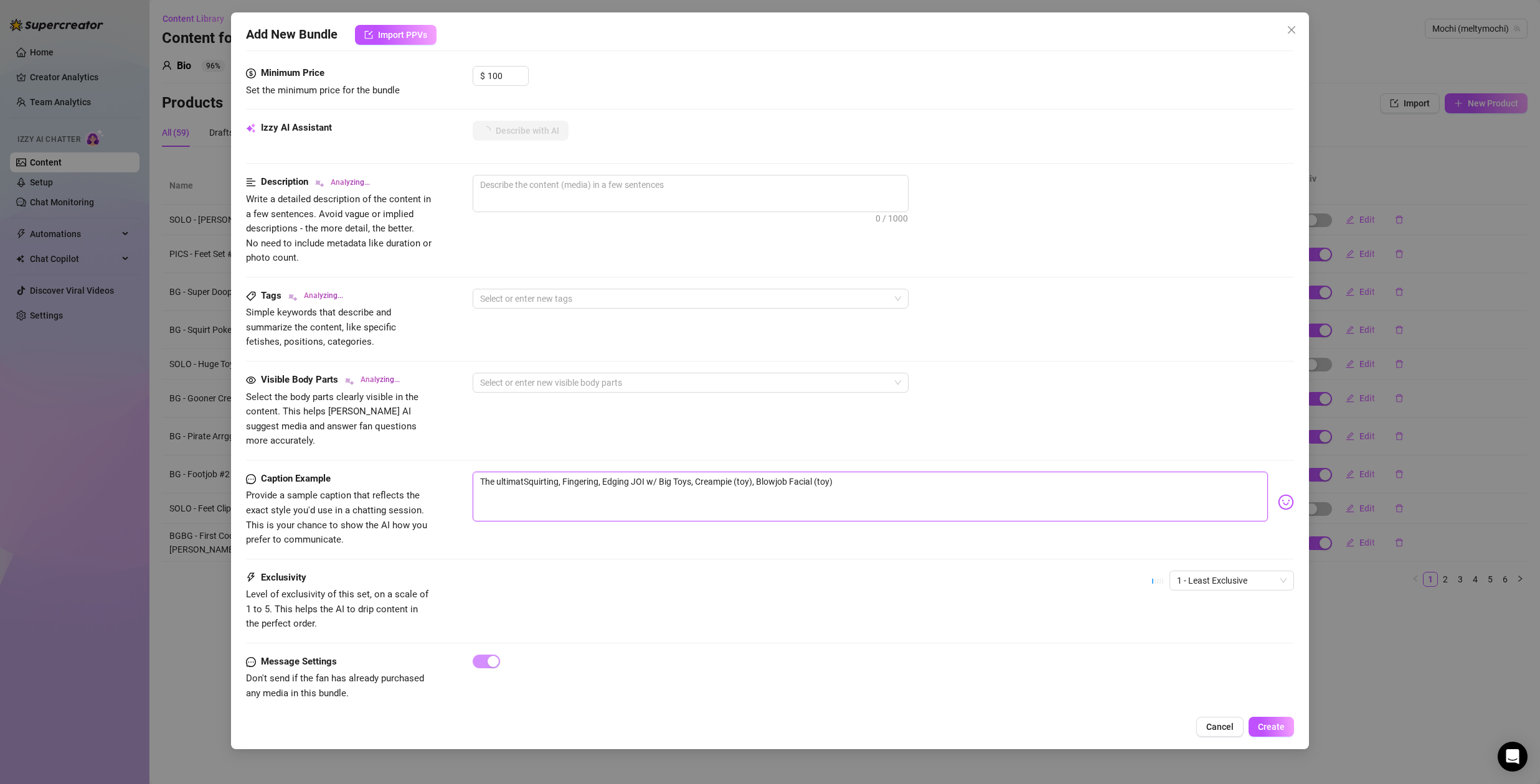
type textarea "The ultimateSquirting, Fingering, Edging JOI w/ Big Toys, Creampie (toy), Blowj…"
type textarea "The ultimate Squirting, Fingering, Edging JOI w/ Big Toys, Creampie (toy), Blow…"
type textarea "The ultimate vSquirting, Fingering, Edging JOI w/ Big Toys, Creampie (toy), Blo…"
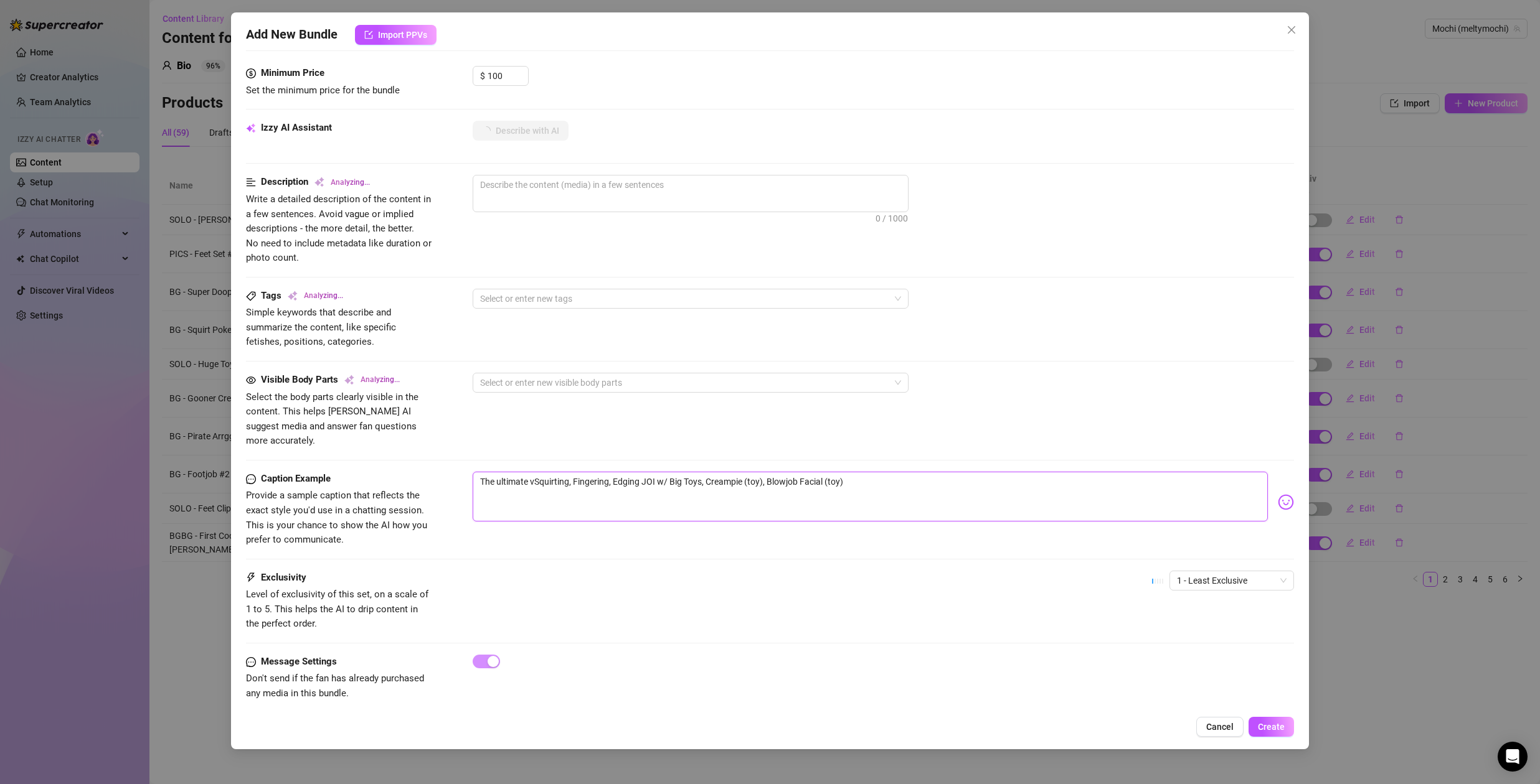
type textarea "The ultimate viSquirting, Fingering, Edging JOI w/ Big Toys, Creampie (toy), Bl…"
type textarea "The ultimate vidSquirting, Fingering, Edging JOI w/ Big Toys, Creampie (toy), B…"
type textarea "The ultimate videSquirting, Fingering, Edging JOI w/ Big Toys, Creampie (toy), …"
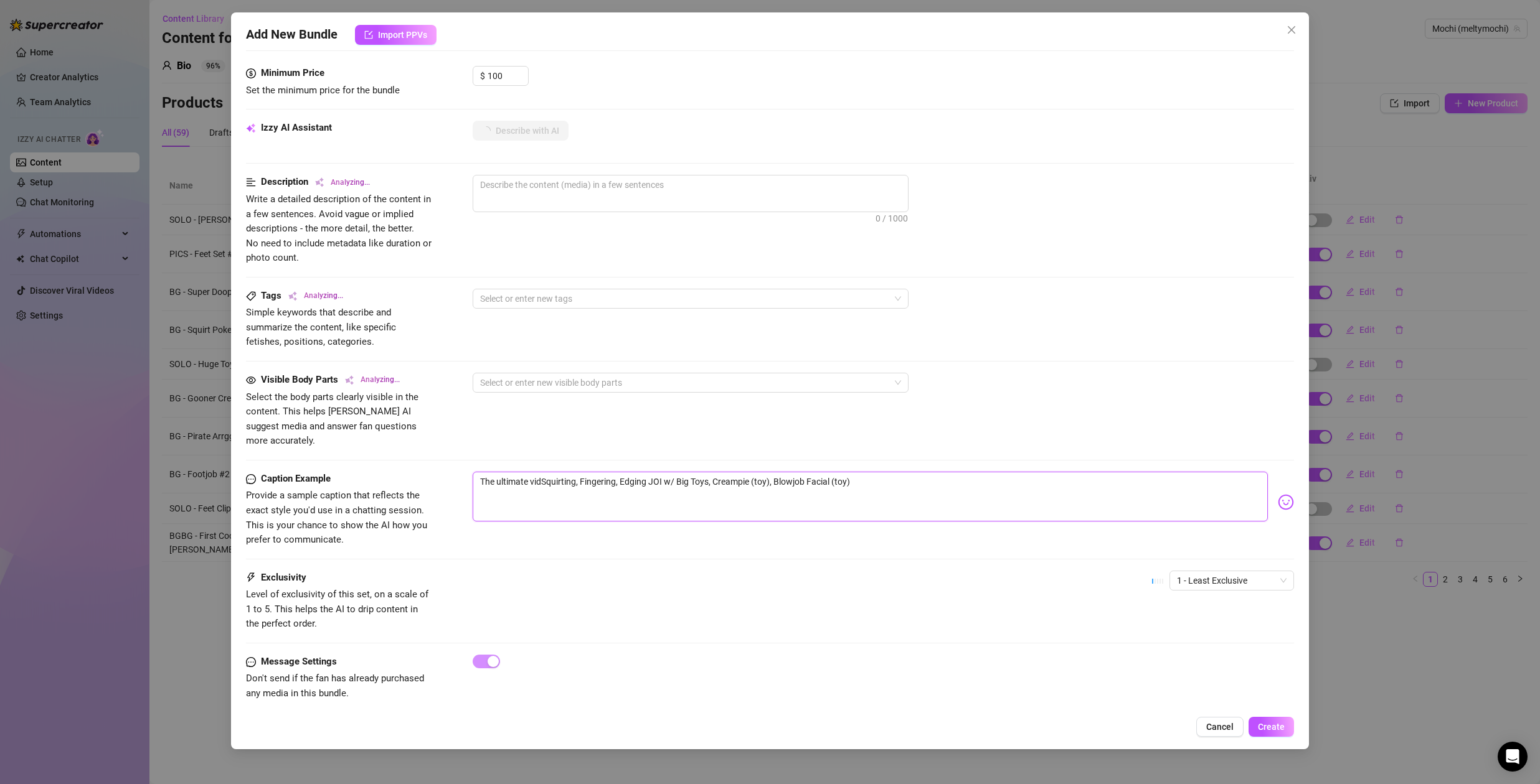
type textarea "The ultimate videSquirting, Fingering, Edging JOI w/ Big Toys, Creampie (toy), …"
type textarea "The ultimate videoSquirting, Fingering, Edging JOI w/ Big Toys, Creampie (toy),…"
type textarea "The ultimate video Squirting, Fingering, Edging JOI w/ Big Toys, Creampie (toy)…"
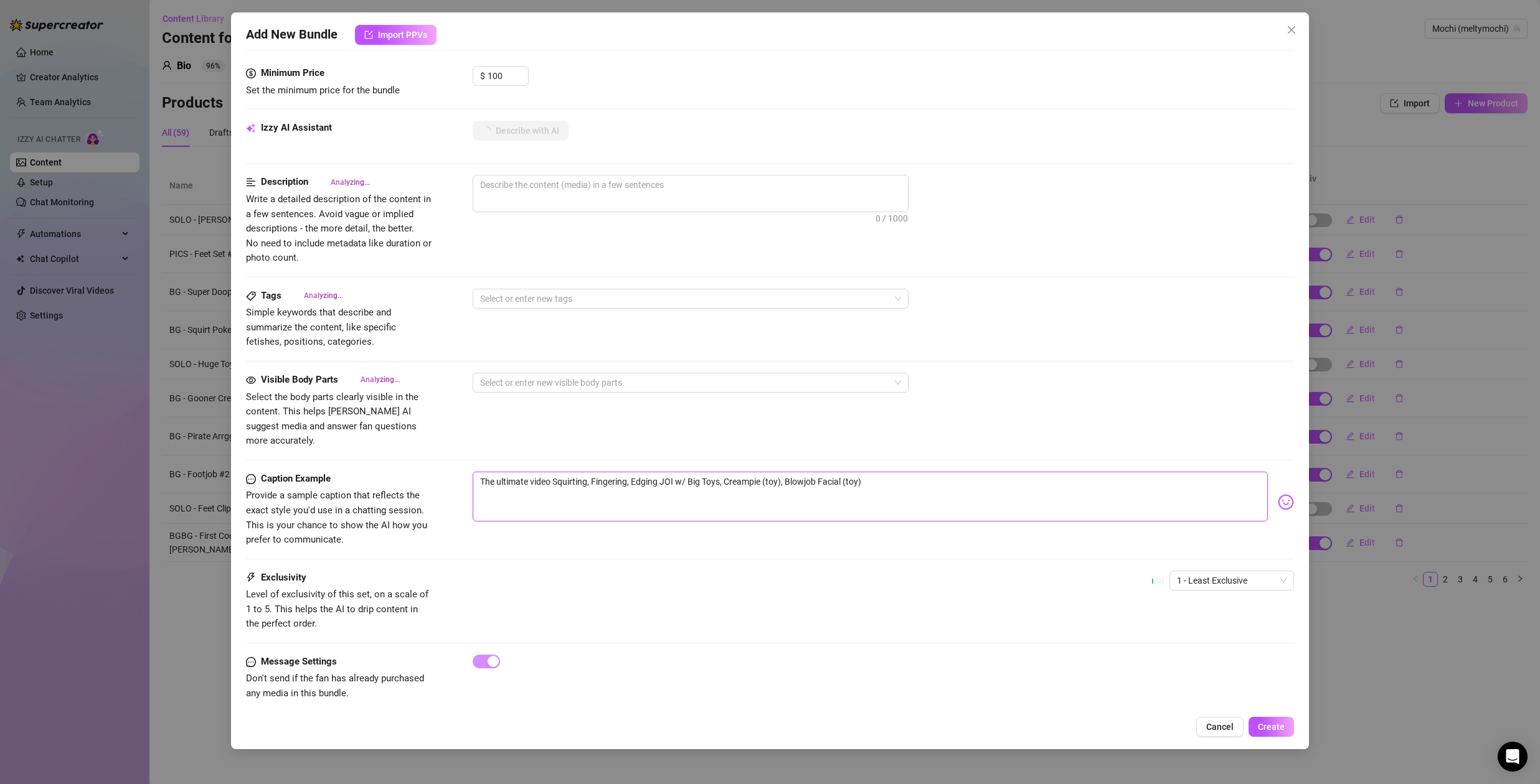
type textarea "The ultimate video oSquirting, Fingering, Edging JOI w/ Big Toys, Creampie (toy…"
type textarea "The ultimate video ofSquirting, Fingering, Edging JOI w/ Big Toys, Creampie (to…"
type textarea "The ultimate video of Squirting, Fingering, Edging JOI w/ Big Toys, Creampie (t…"
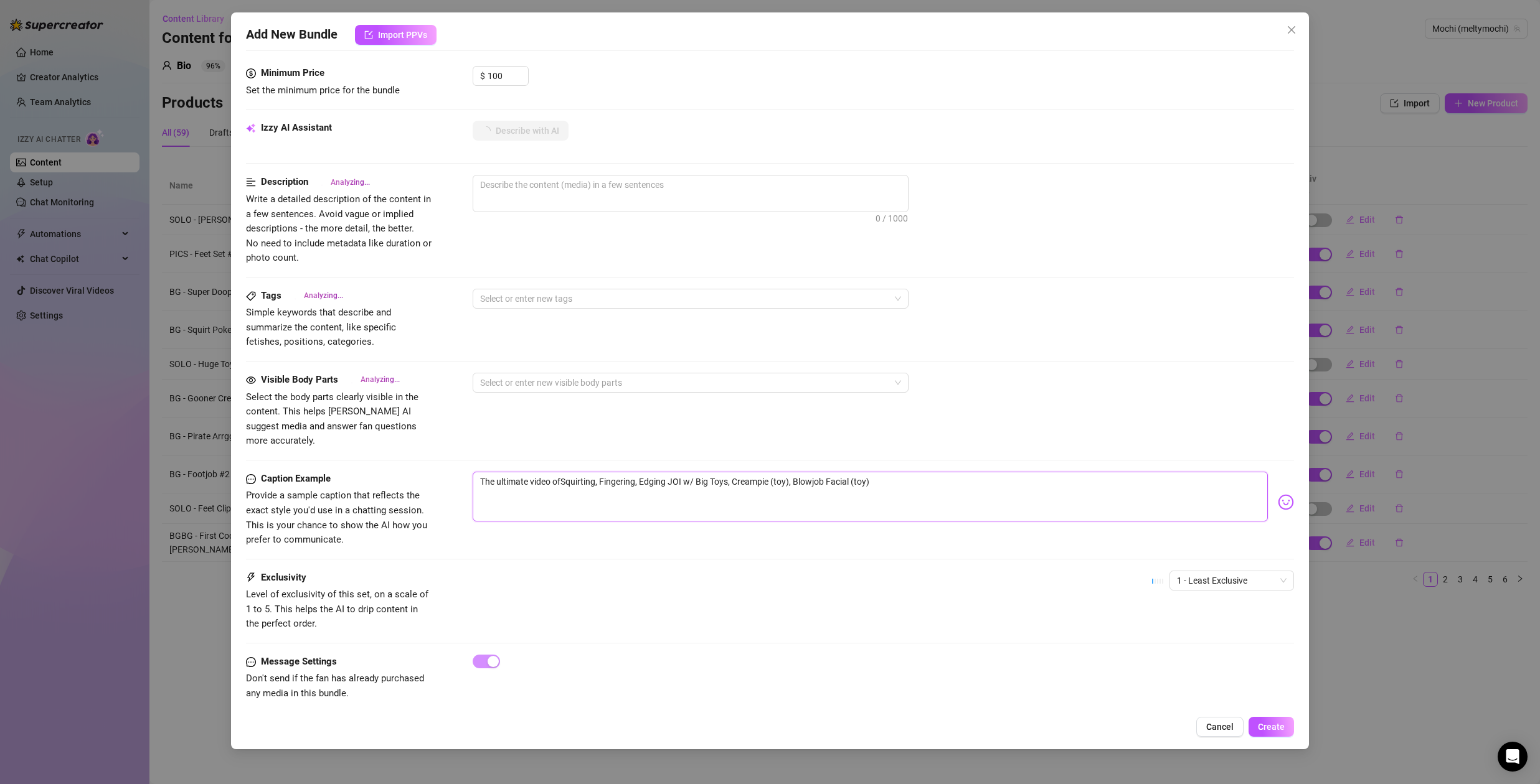
type textarea "The ultimate video of Squirting, Fingering, Edging JOI w/ Big Toys, Creampie (t…"
click at [481, 472] on textarea "The ultimate video of Squirting, Fingering, Edging JOI w/ Big Toys, Creampie (t…" at bounding box center [871, 497] width 795 height 50
type textarea "AThe ultimate video of Squirting, Fingering, Edging JOI w/ Big Toys, Creampie (…"
type textarea "ArThe ultimate video of Squirting, Fingering, Edging JOI w/ Big Toys, Creampie …"
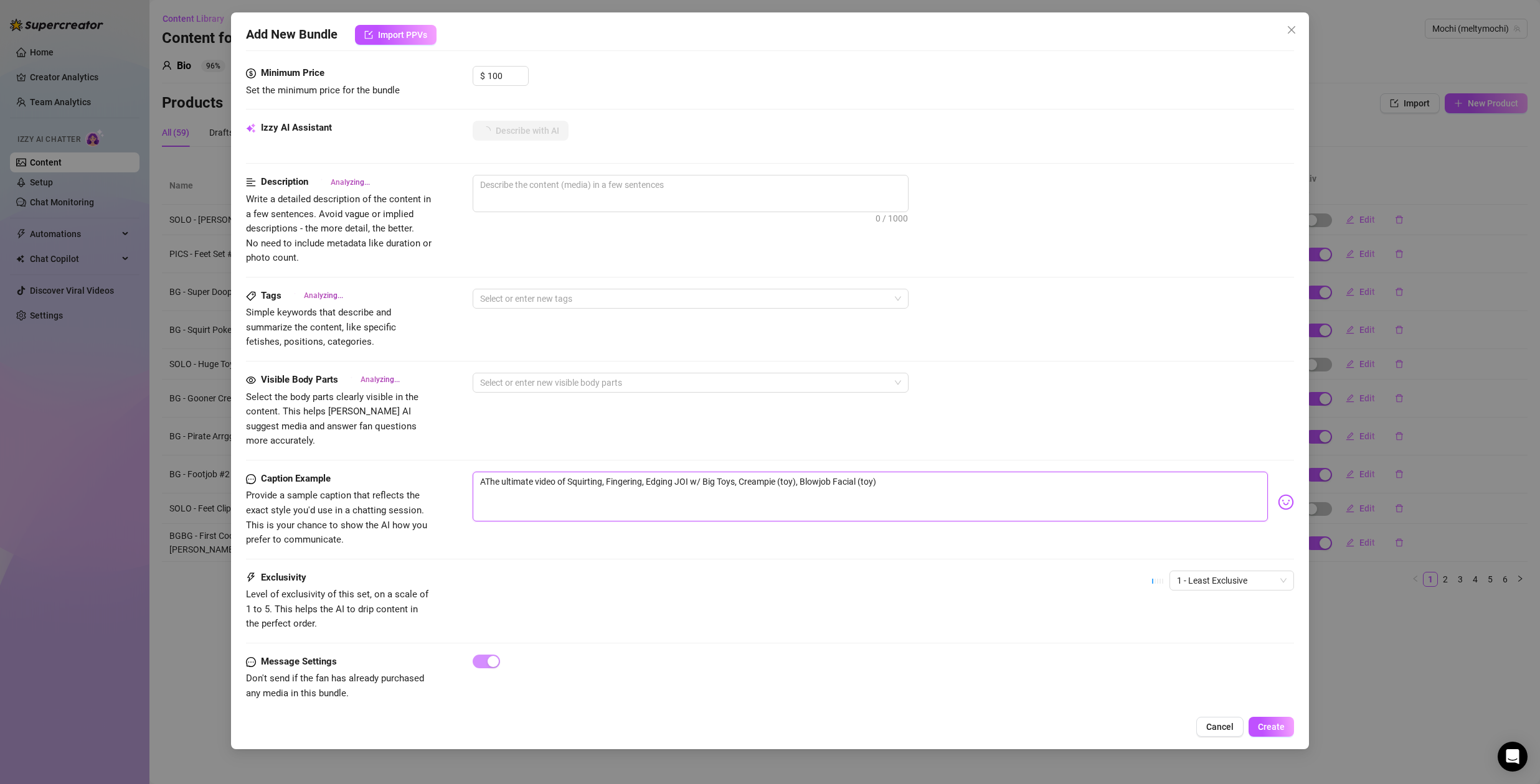
type textarea "ArThe ultimate video of Squirting, Fingering, Edging JOI w/ Big Toys, Creampie …"
type textarea "AreThe ultimate video of Squirting, Fingering, Edging JOI w/ Big Toys, Creampie…"
type textarea "Are The ultimate video of Squirting, Fingering, Edging JOI w/ Big Toys, Creampi…"
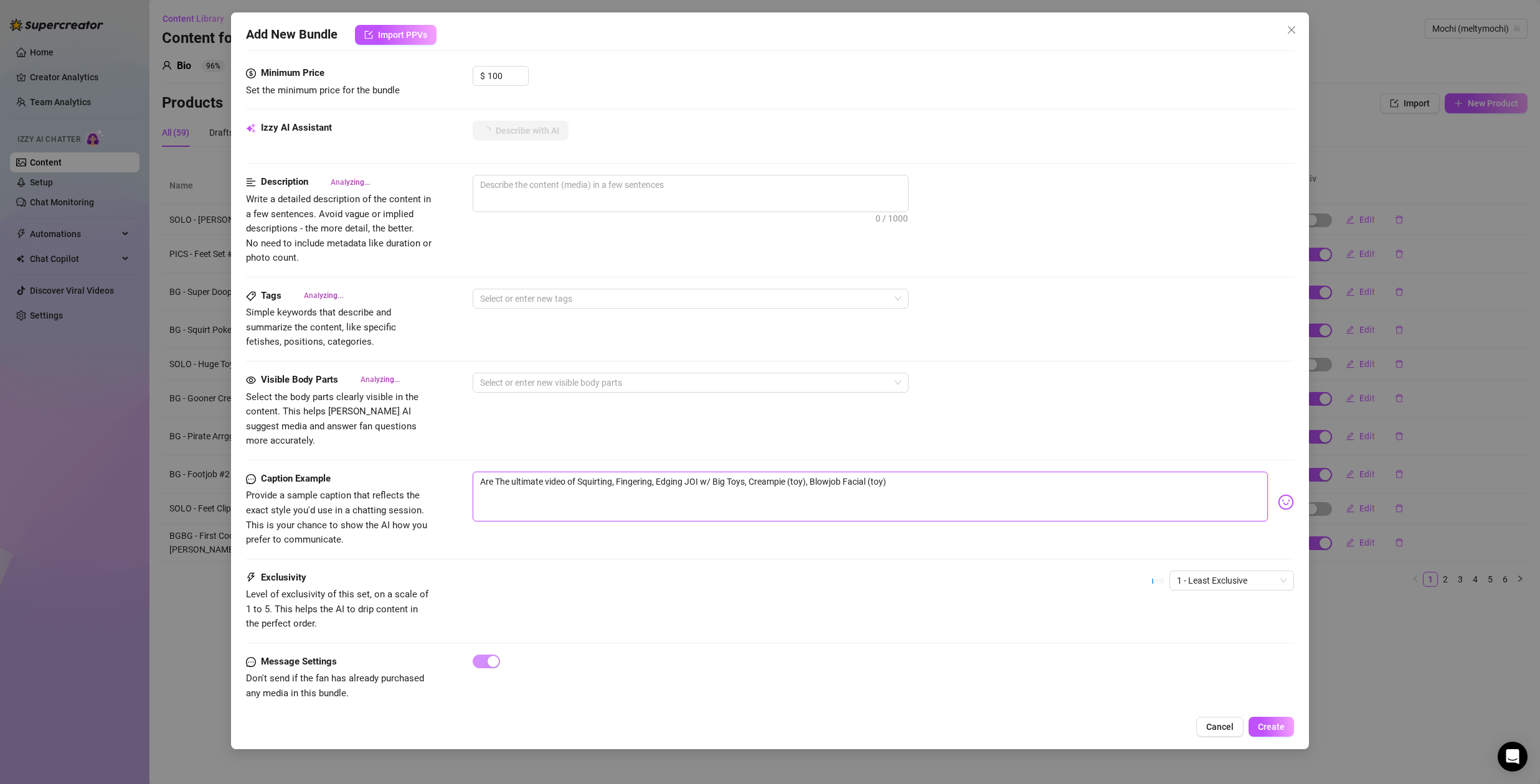
type textarea "Are yThe ultimate video of Squirting, Fingering, Edging JOI w/ Big Toys, Creamp…"
type textarea "Are yoThe ultimate video of Squirting, Fingering, Edging JOI w/ Big Toys, Cream…"
type textarea "Are youThe ultimate video of Squirting, Fingering, Edging JOI w/ Big Toys, Crea…"
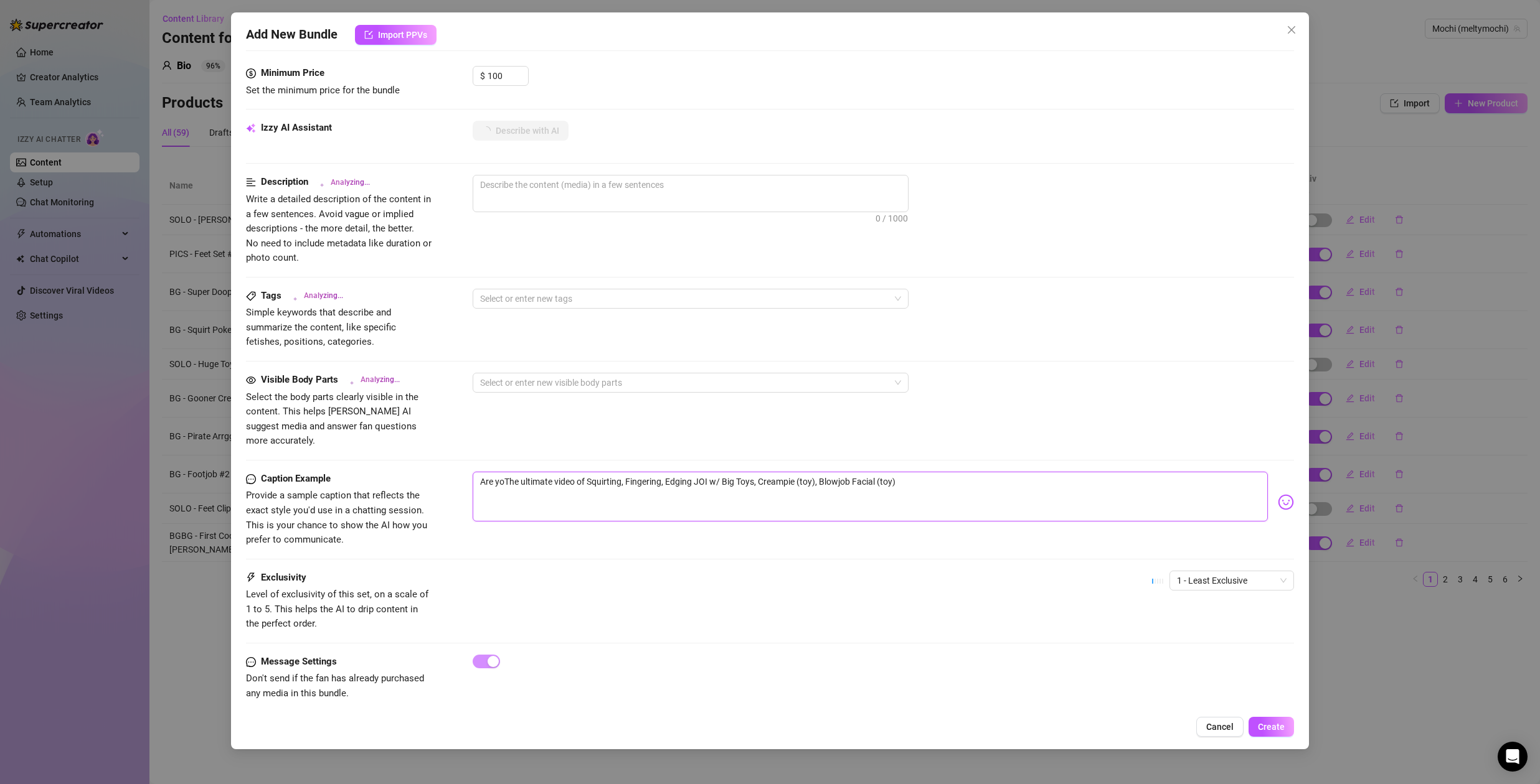
type textarea "Are youThe ultimate video of Squirting, Fingering, Edging JOI w/ Big Toys, Crea…"
type textarea "Are you The ultimate video of Squirting, Fingering, Edging JOI w/ Big Toys, Cre…"
type textarea "Are you rThe ultimate video of Squirting, Fingering, Edging JOI w/ Big Toys, Cr…"
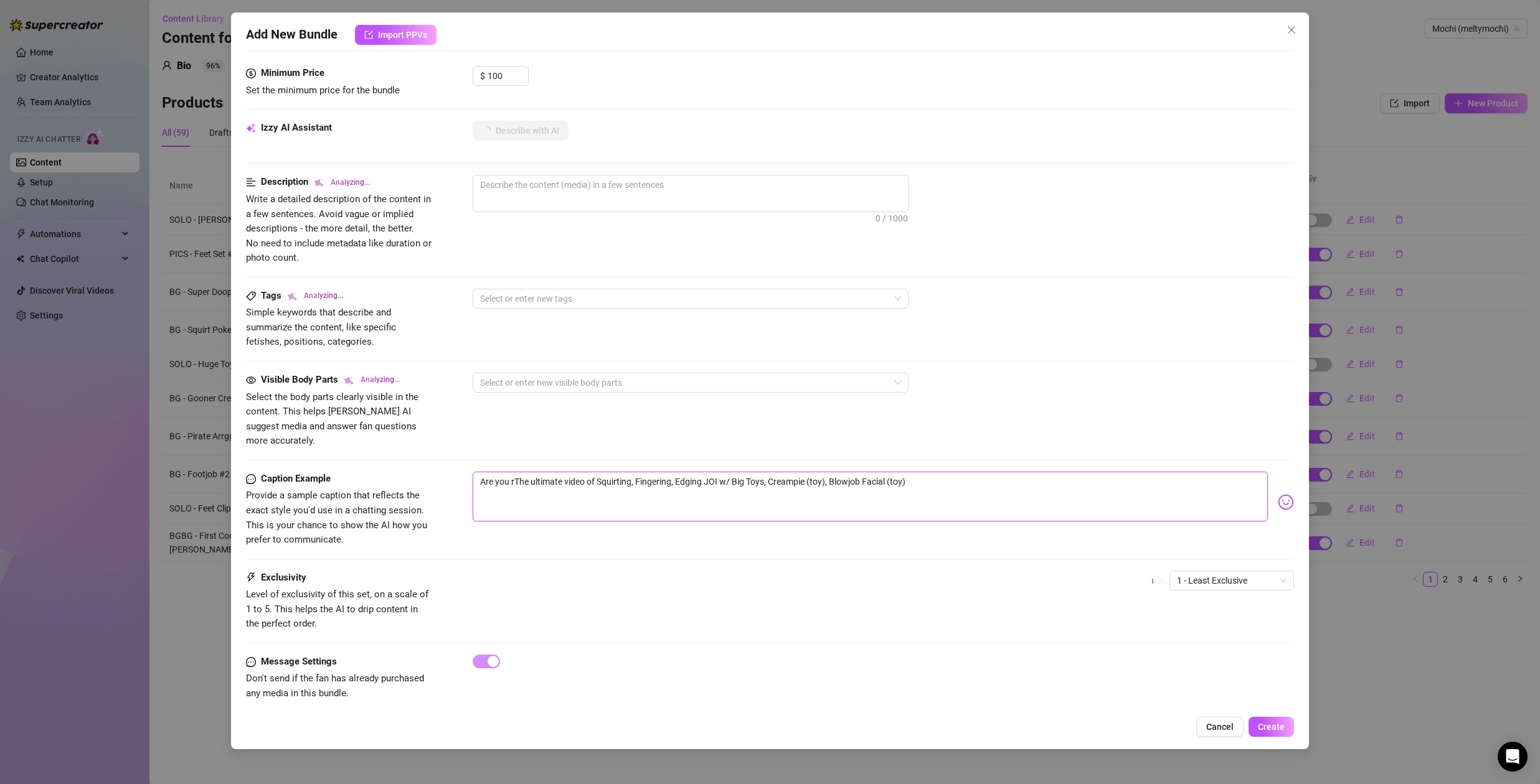
type textarea "Are you reThe ultimate video of Squirting, Fingering, Edging JOI w/ Big Toys, C…"
type textarea "Are you reaThe ultimate video of Squirting, Fingering, Edging JOI w/ Big Toys, …"
type textarea "Are you readThe ultimate video of Squirting, Fingering, Edging JOI w/ Big Toys,…"
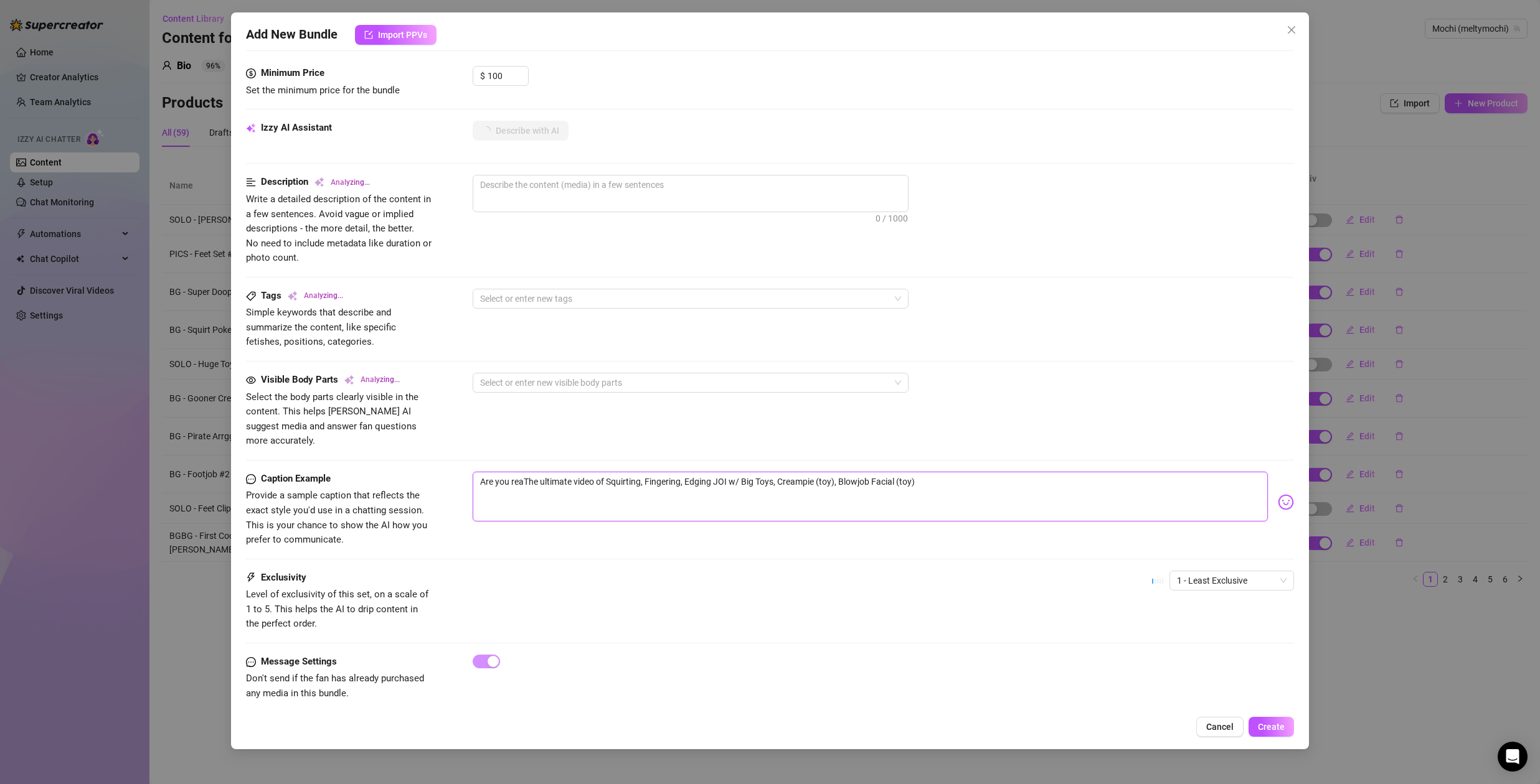
type textarea "Are you readThe ultimate video of Squirting, Fingering, Edging JOI w/ Big Toys,…"
type textarea "Are you readyThe ultimate video of Squirting, Fingering, Edging JOI w/ Big Toys…"
type textarea "Are you ready The ultimate video of Squirting, Fingering, Edging JOI w/ Big Toy…"
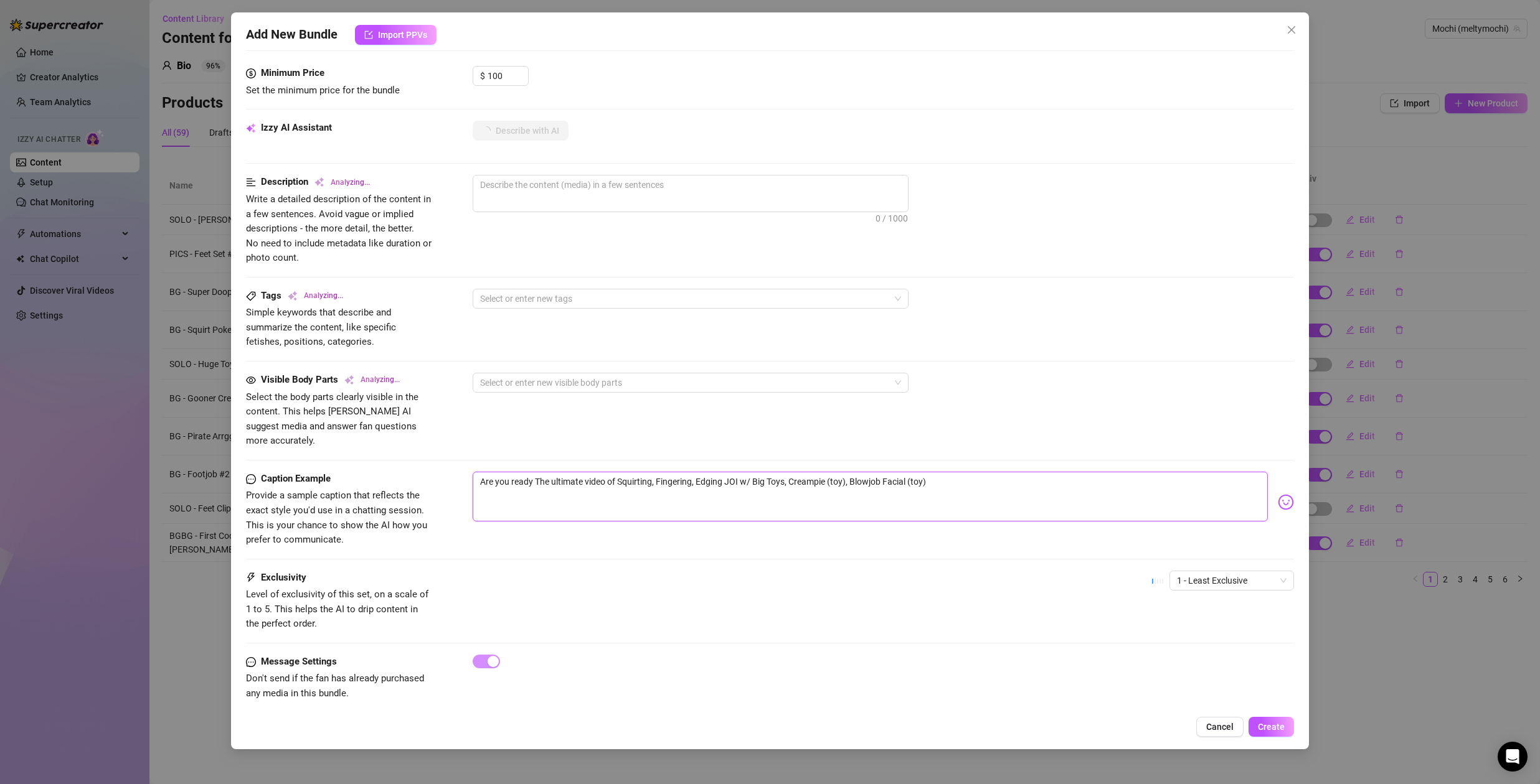
type textarea "Are you ready fThe ultimate video of Squirting, Fingering, Edging JOI w/ Big To…"
type textarea "Are you ready foThe ultimate video of Squirting, Fingering, Edging JOI w/ Big T…"
type textarea "Are you ready forThe ultimate video of Squirting, Fingering, Edging JOI w/ Big …"
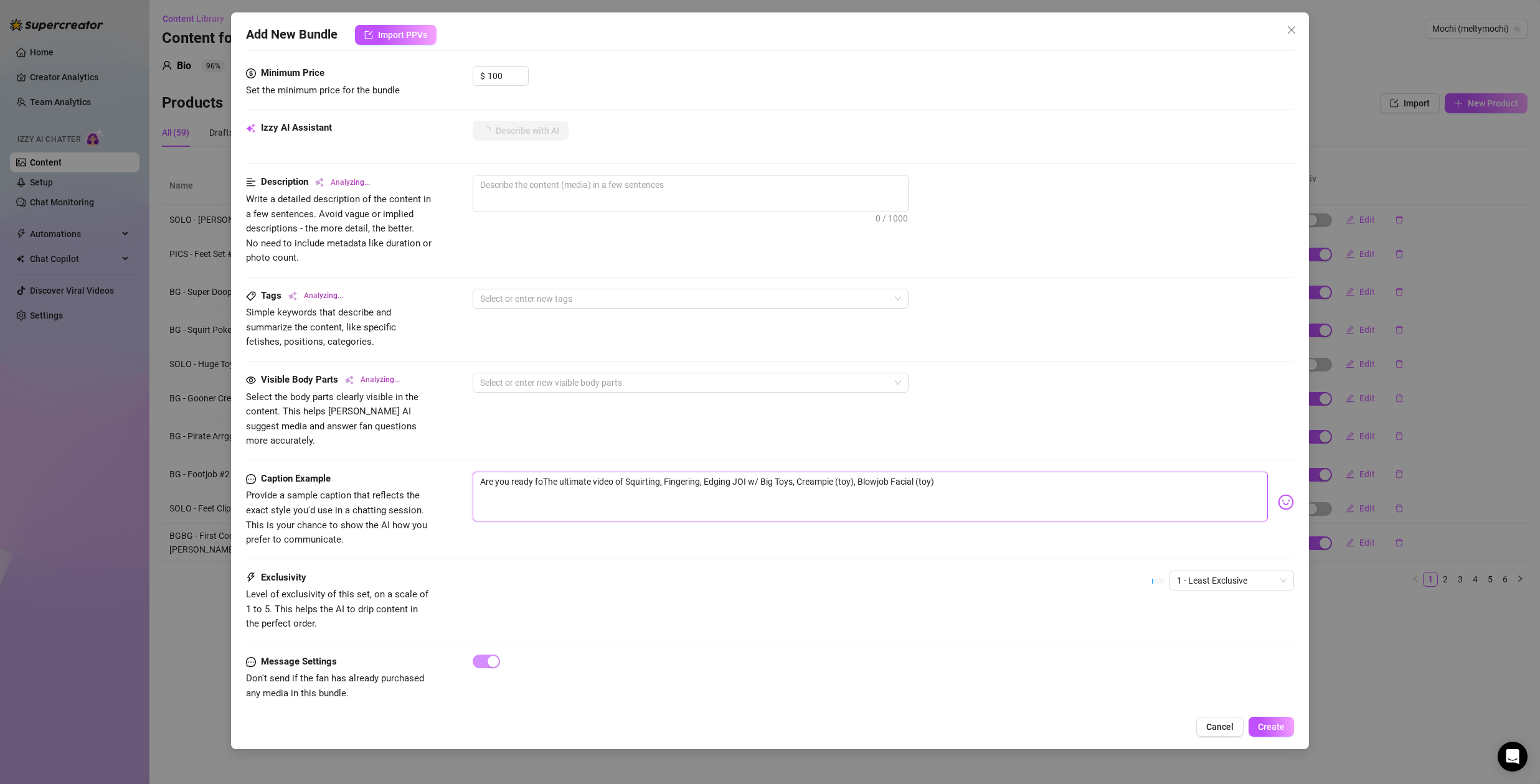
type textarea "Are you ready forThe ultimate video of Squirting, Fingering, Edging JOI w/ Big …"
type textarea "Are you ready for The ultimate video of Squirting, Fingering, Edging JOI w/ Big…"
type textarea "Are you ready for tThe ultimate video of Squirting, Fingering, Edging JOI w/ Bi…"
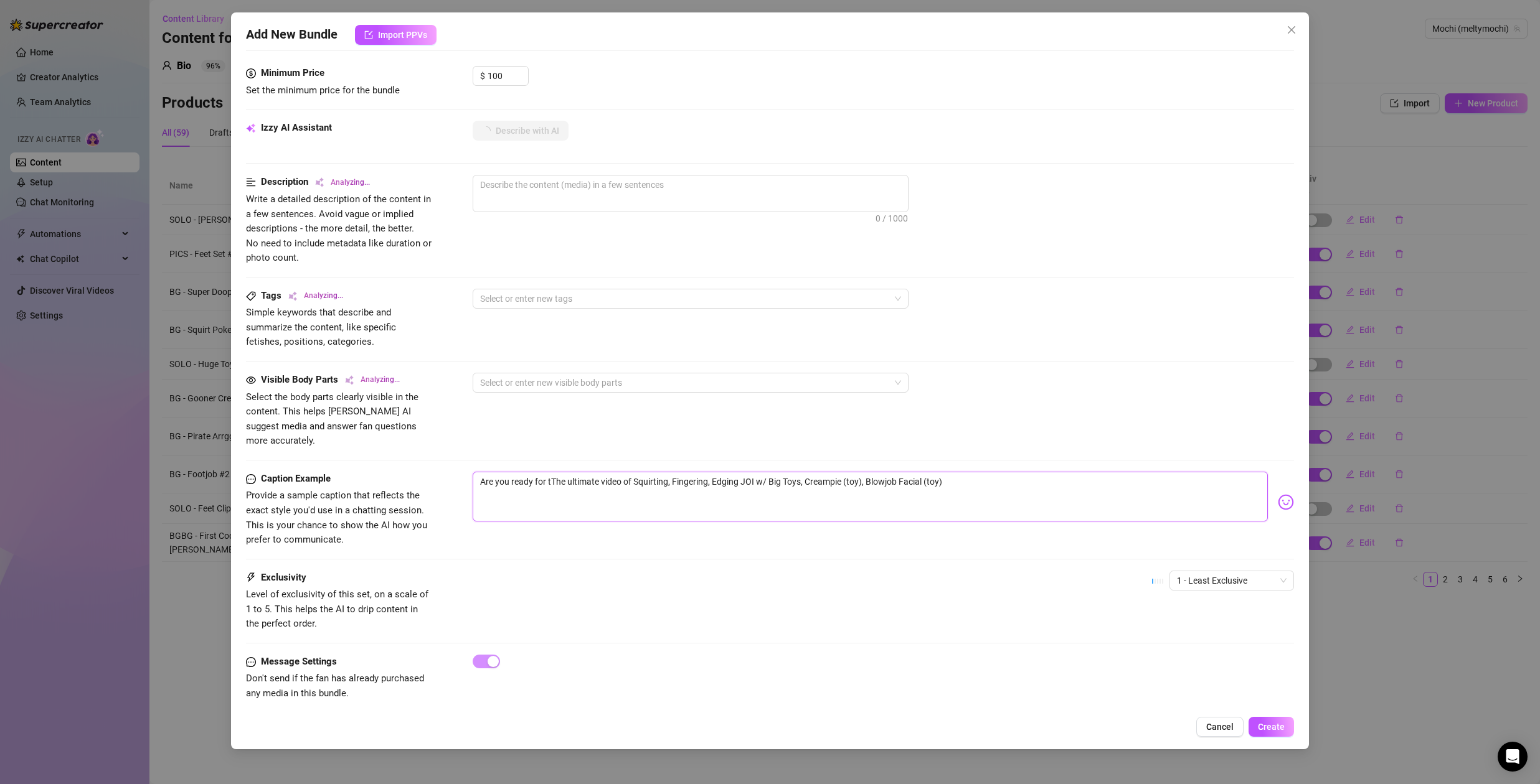
type textarea "Are you ready for thThe ultimate video of Squirting, Fingering, Edging JOI w/ B…"
type textarea "Are you ready for thiThe ultimate video of Squirting, Fingering, Edging JOI w/ …"
type textarea "Are you ready for thisThe ultimate video of Squirting, Fingering, Edging JOI w/…"
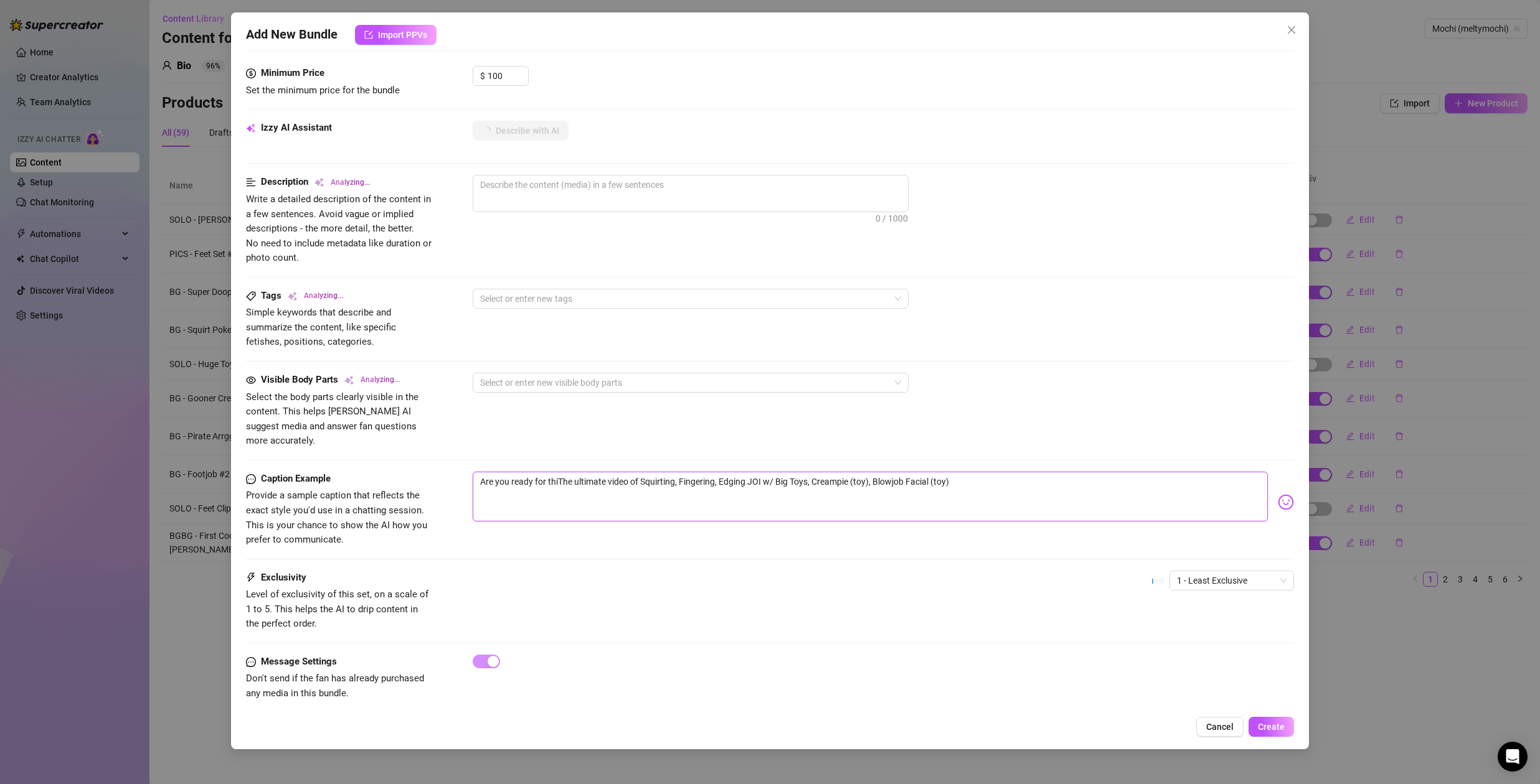
type textarea "Are you ready for thisThe ultimate video of Squirting, Fingering, Edging JOI w/…"
type textarea "Are you ready for this The ultimate video of Squirting, Fingering, Edging JOI w…"
type textarea "Are you ready for this bThe ultimate video of Squirting, Fingering, Edging JOI …"
type textarea "Are you ready for this baThe ultimate video of Squirting, Fingering, Edging JOI…"
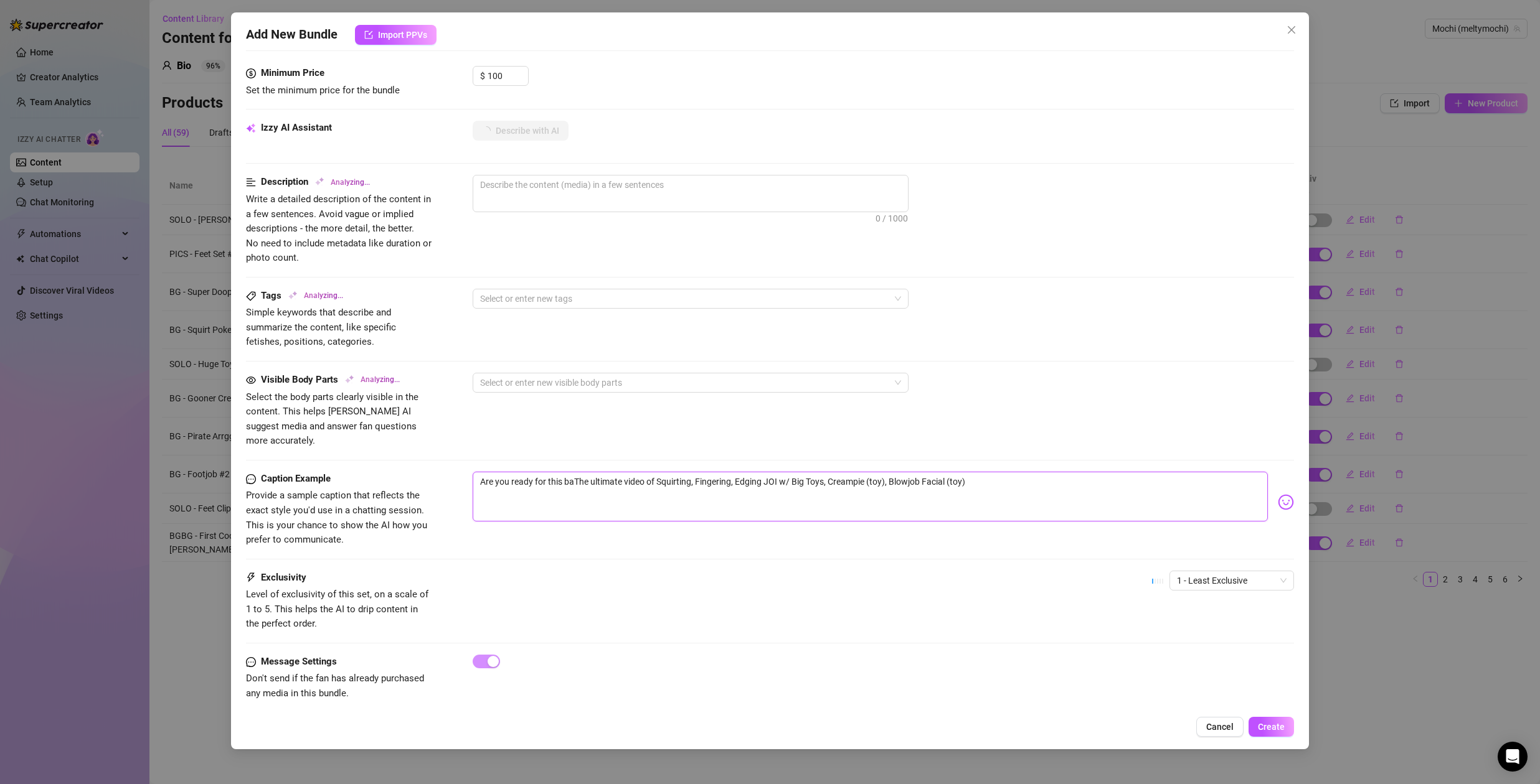
type textarea "Are you ready for this babThe ultimate video of Squirting, Fingering, Edging JO…"
type textarea "Are you ready for this babyThe ultimate video of Squirting, Fingering, Edging J…"
type textarea "Are you ready for this baby?The ultimate video of Squirting, Fingering, Edging …"
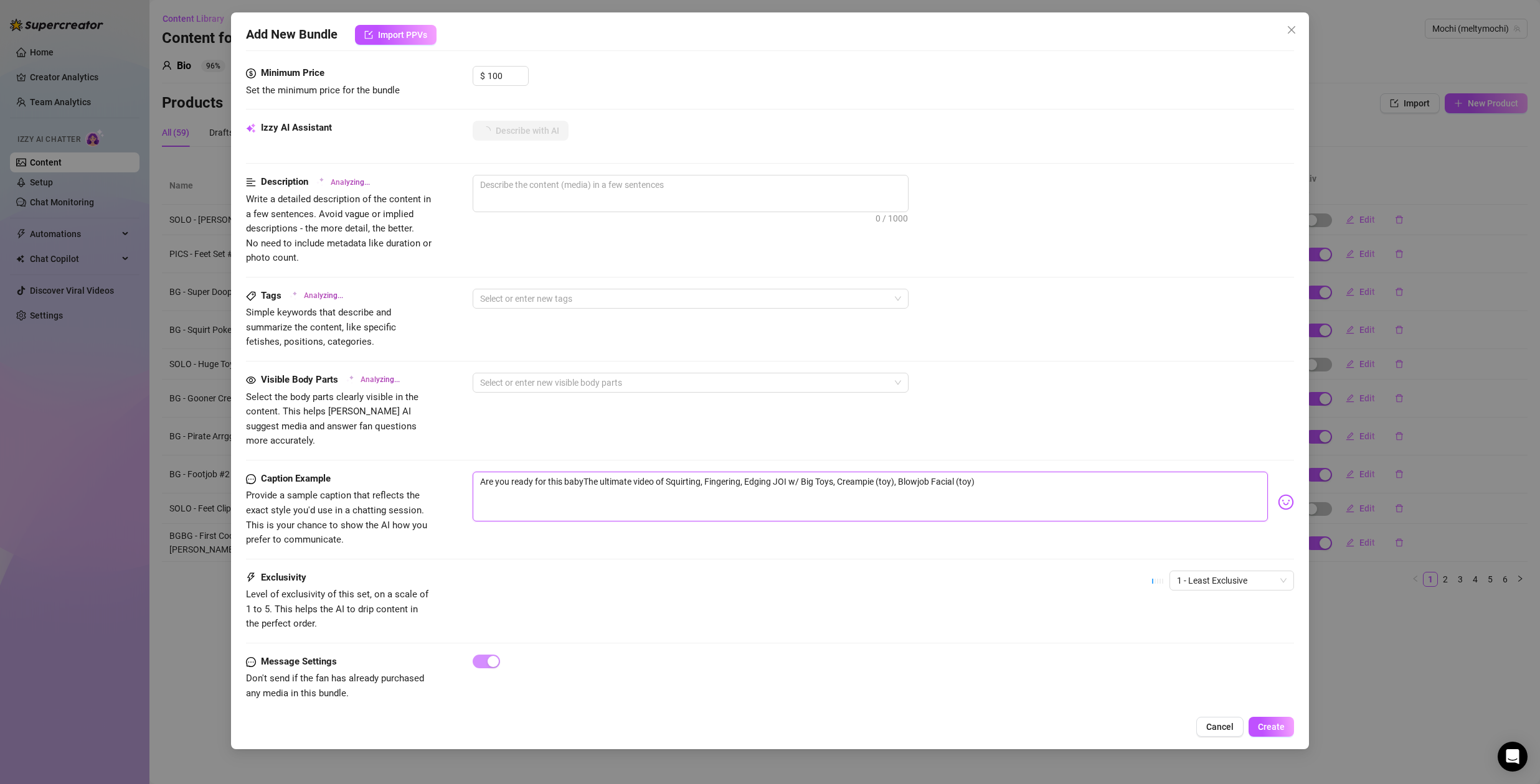
type textarea "Are you ready for this baby?The ultimate video of Squirting, Fingering, Edging …"
type textarea "Are you ready for this baby? The ultimate video of Squirting, Fingering, Edging…"
click at [636, 472] on textarea "Are you ready for this baby? The ultimate video of Squirting, Fingering, Edging…" at bounding box center [871, 497] width 795 height 50
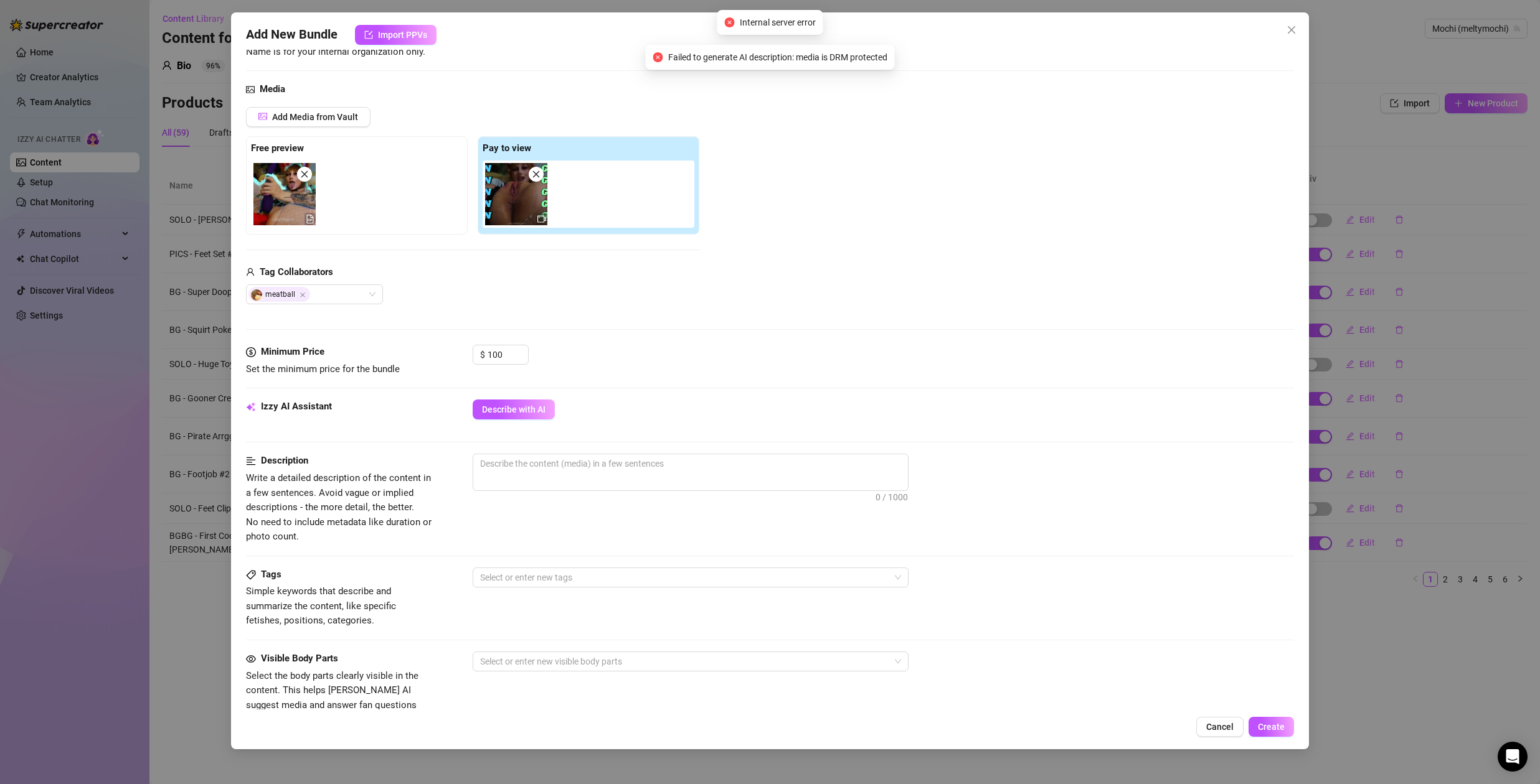
scroll to position [0, 0]
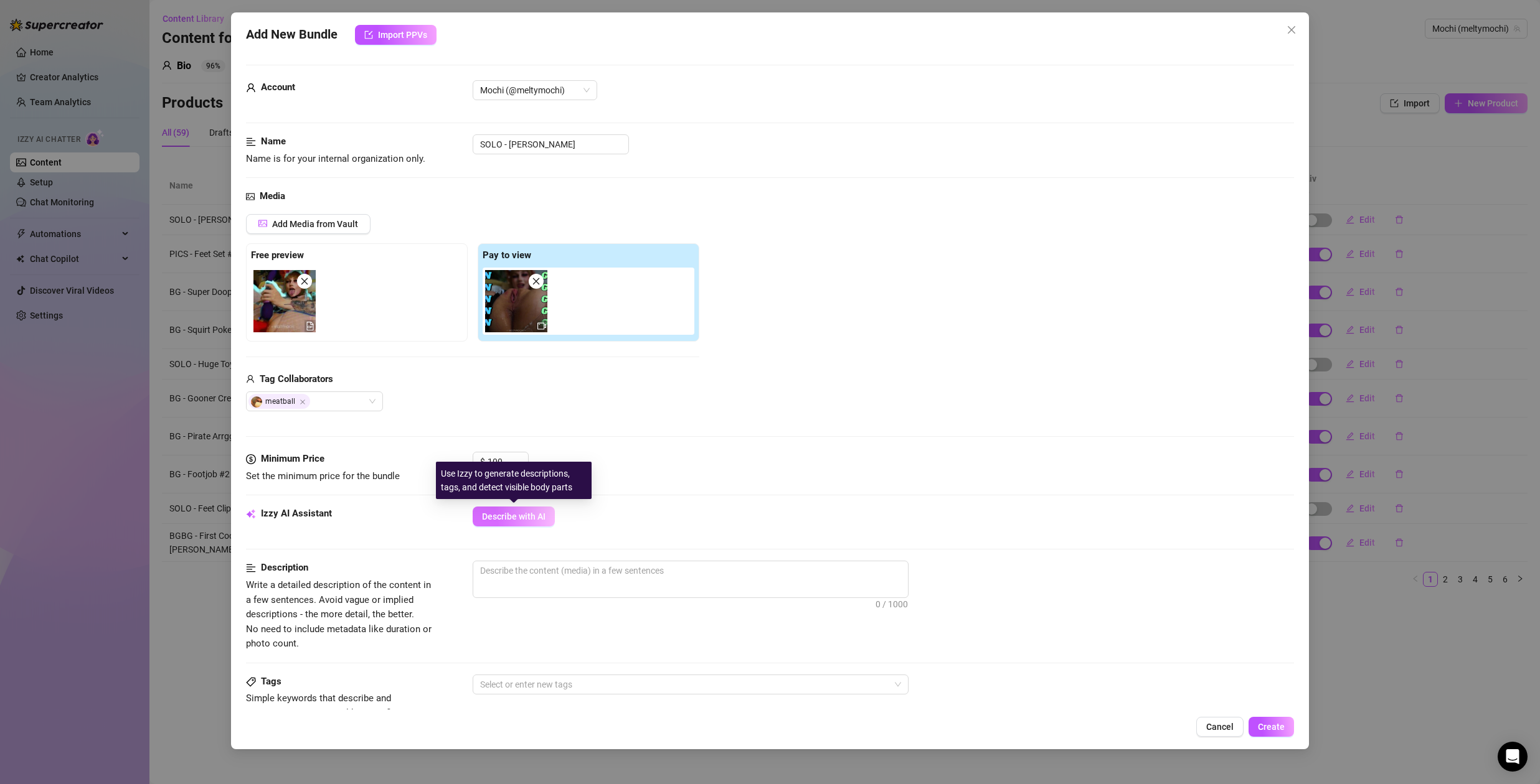
type textarea "Are you ready for this baby? The ultimate video of Squirting, Fingering, Edging…"
click at [510, 517] on span "Describe with AI" at bounding box center [514, 516] width 64 height 10
click at [502, 514] on span "Describe with AI" at bounding box center [514, 516] width 64 height 10
